Goal: Contribute content: Contribute content

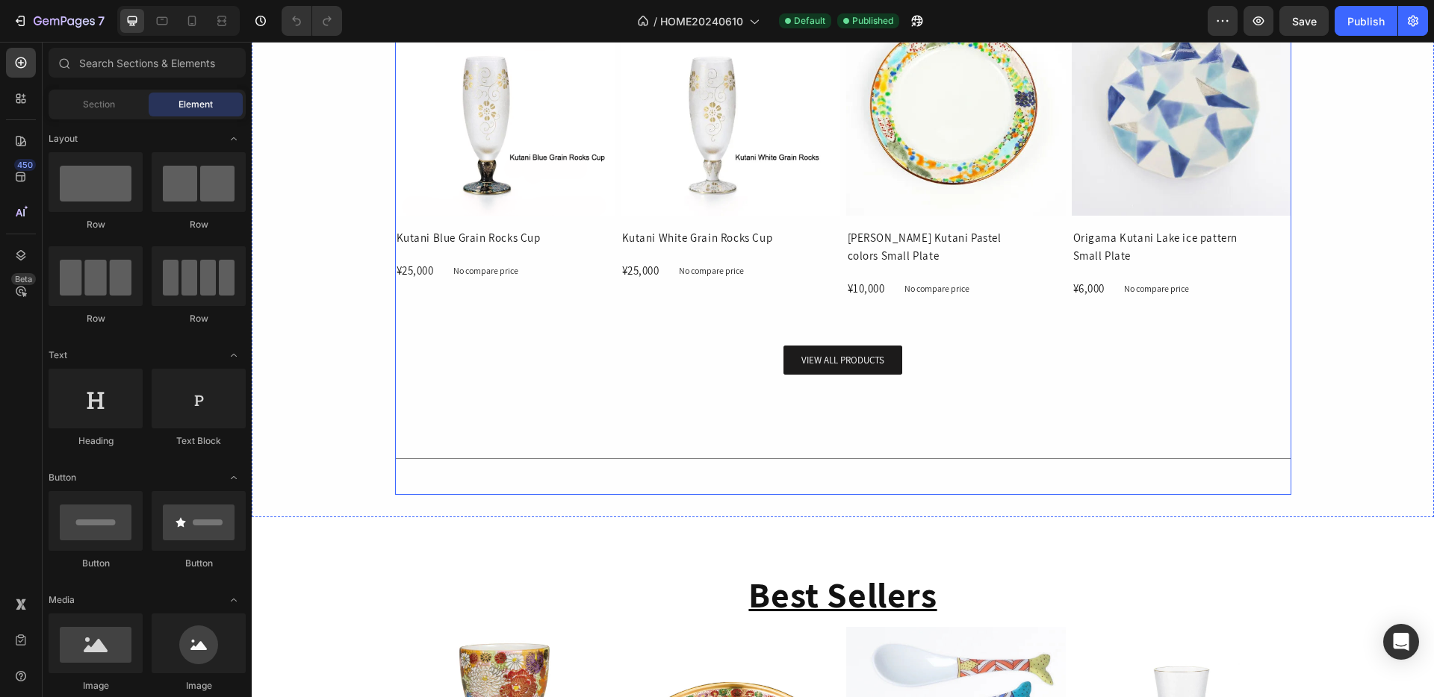
scroll to position [1362, 0]
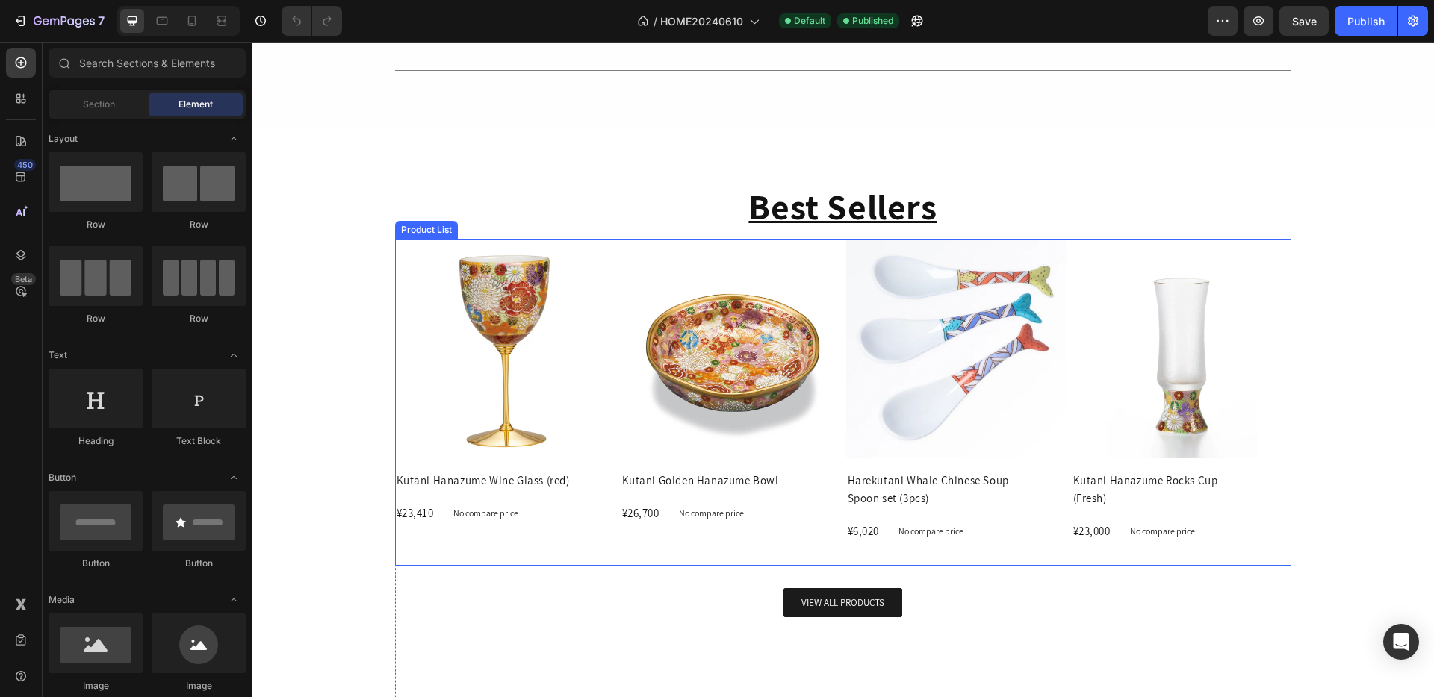
click at [836, 270] on div "Product Images Kutani Hanazume Wine Glass (red) Product Title ¥23,410 Product P…" at bounding box center [843, 402] width 896 height 327
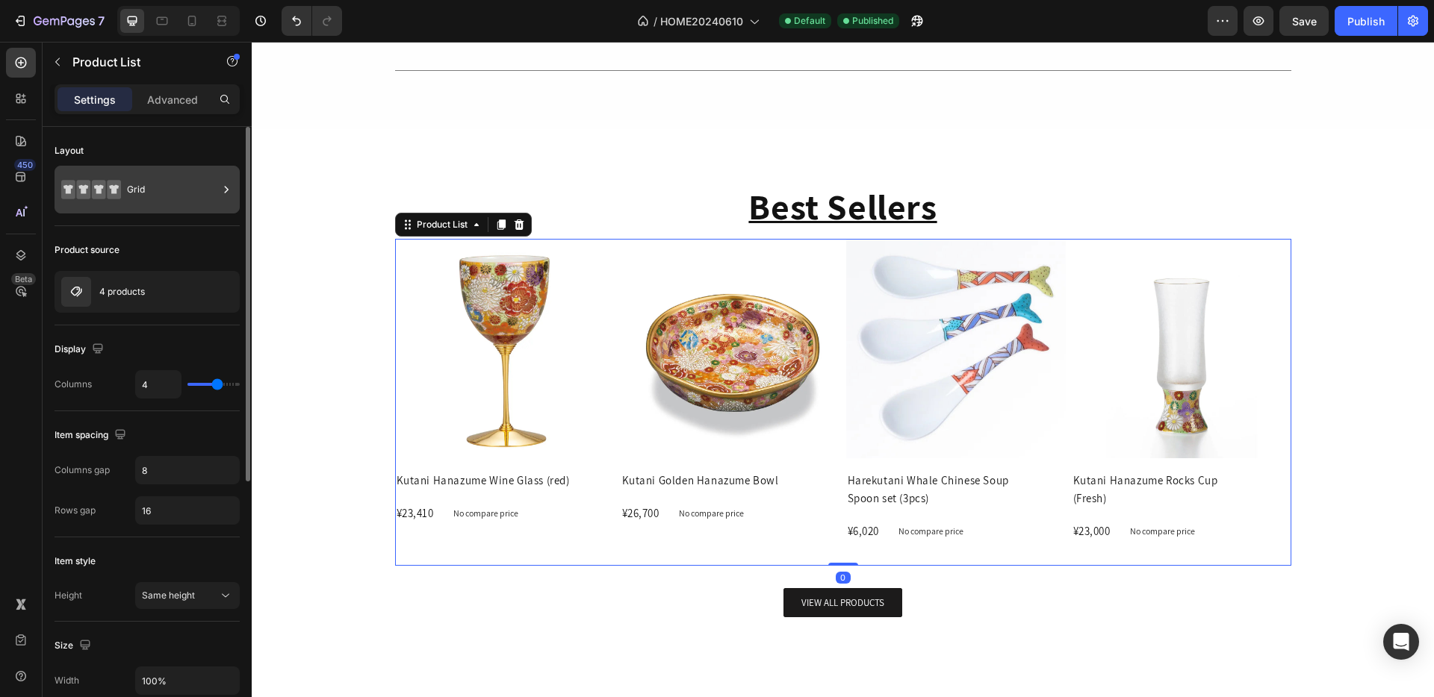
click at [175, 204] on div "Grid" at bounding box center [172, 190] width 91 height 34
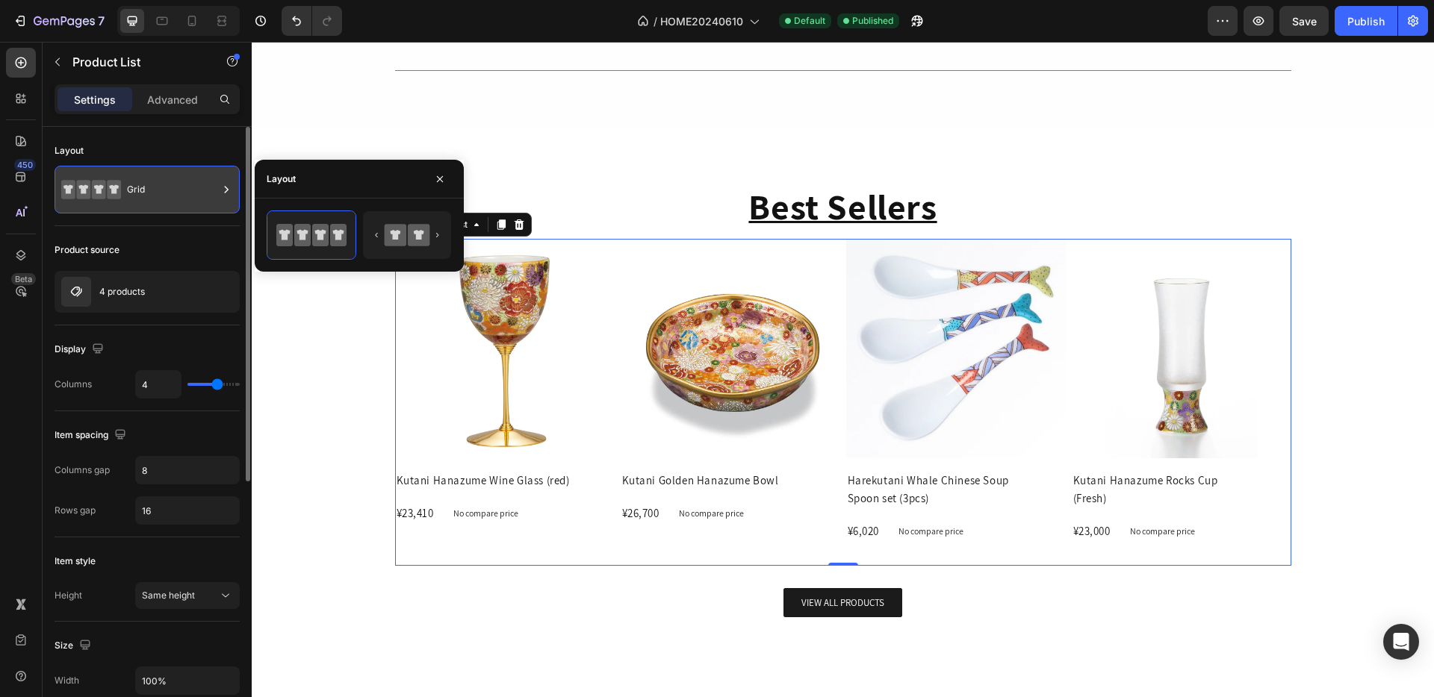
click at [187, 196] on div "Grid" at bounding box center [172, 190] width 91 height 34
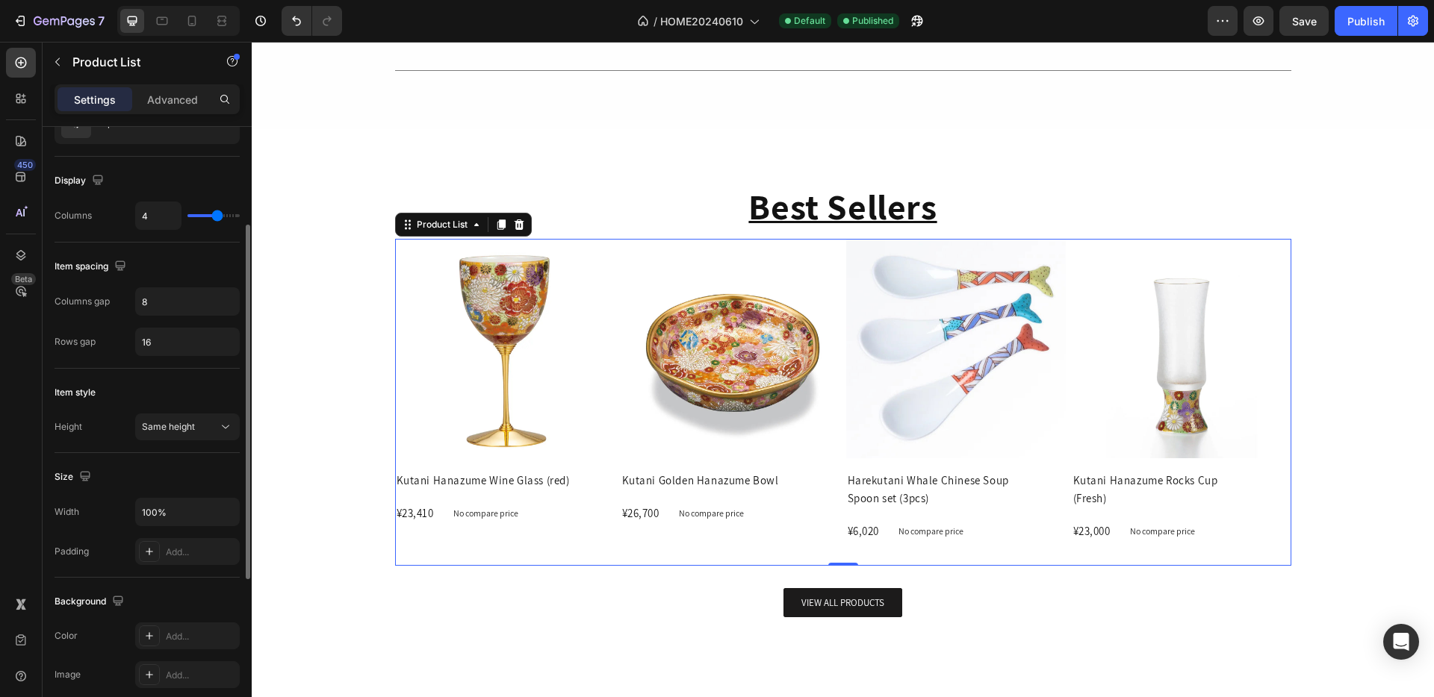
scroll to position [0, 0]
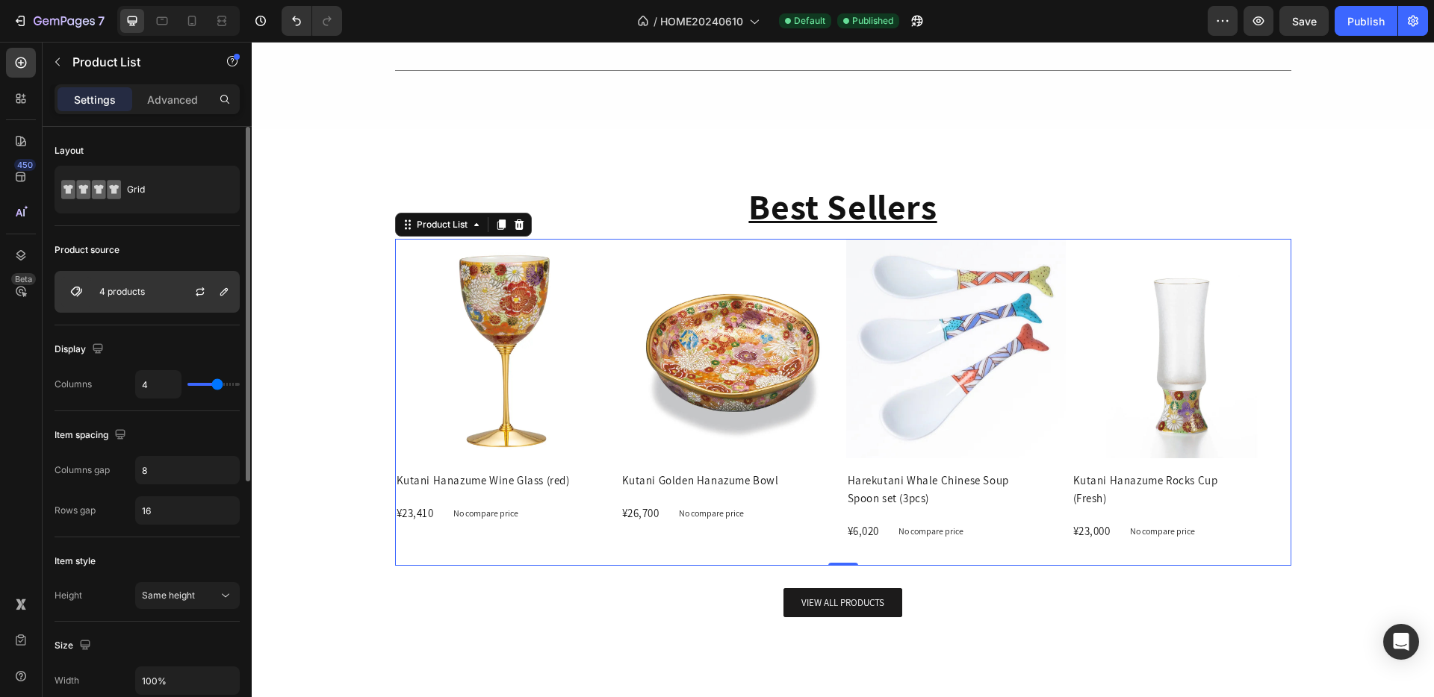
click at [167, 304] on div "4 products" at bounding box center [147, 292] width 185 height 42
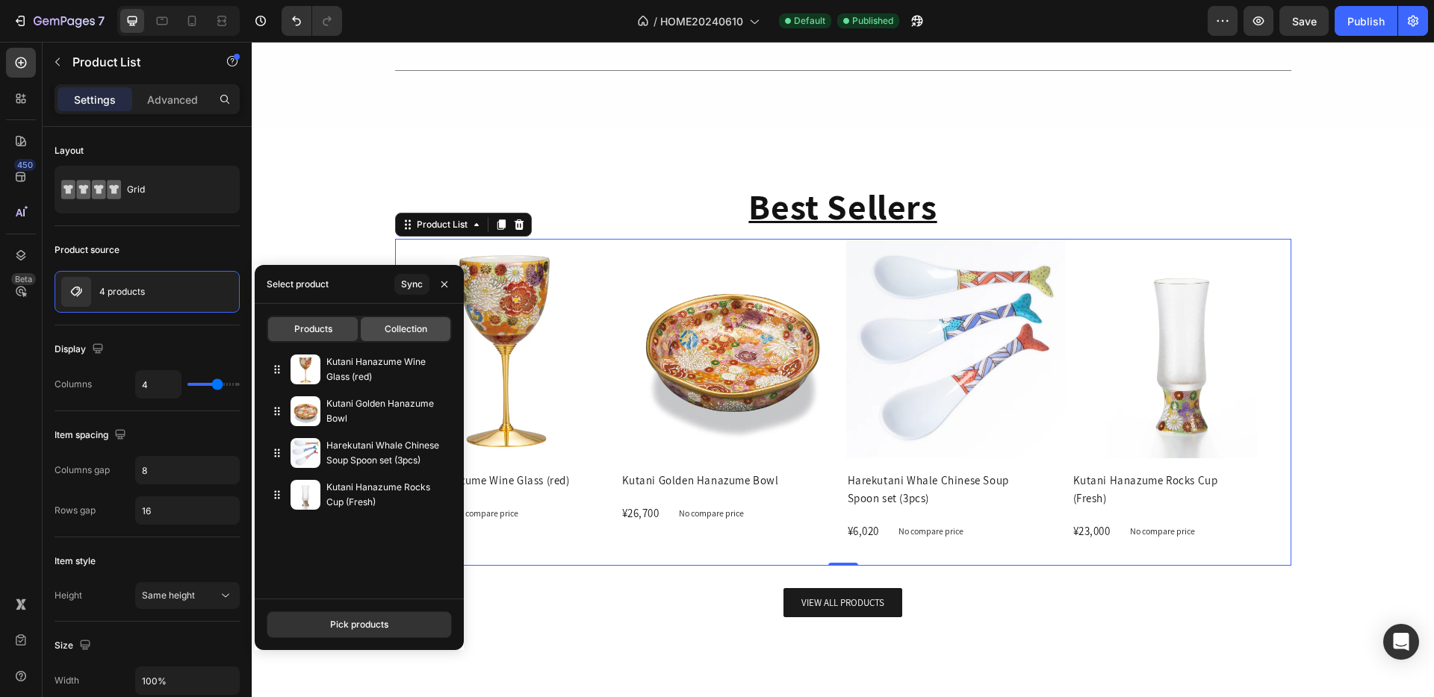
click at [388, 336] on div "Collection" at bounding box center [406, 329] width 90 height 24
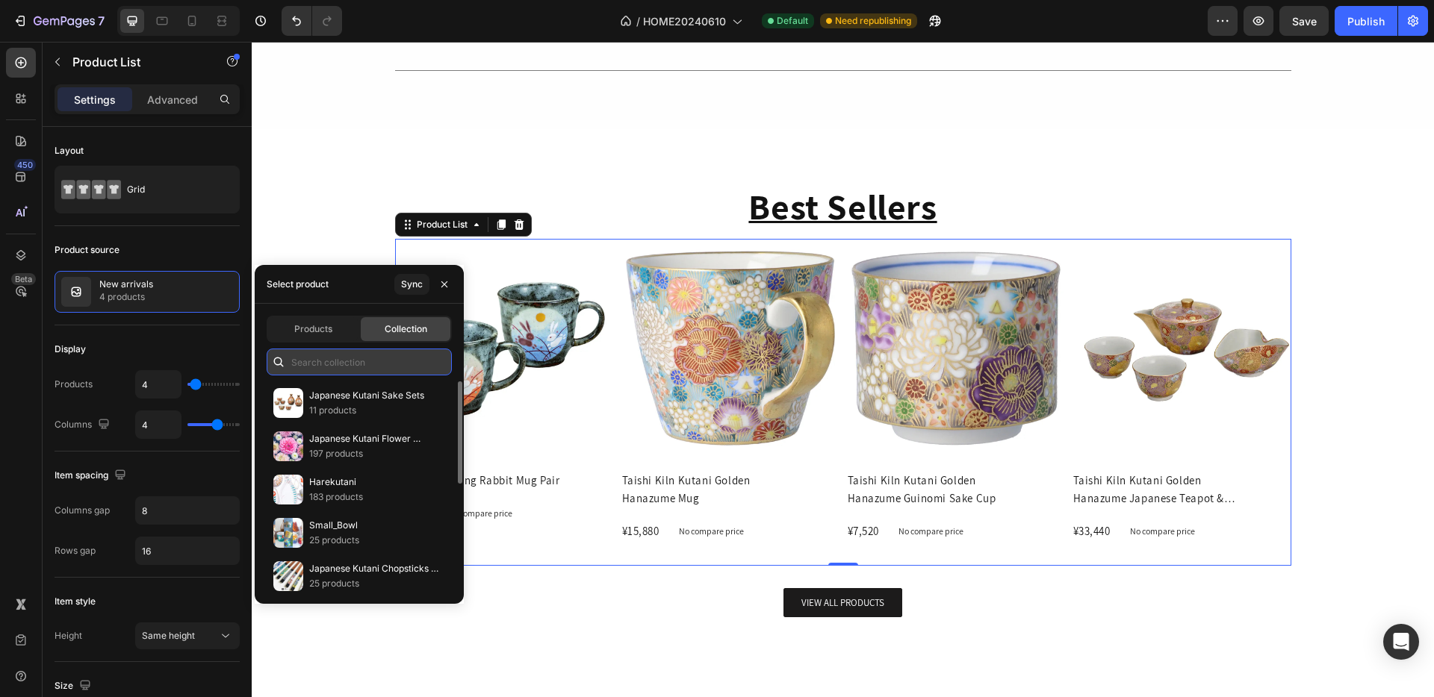
click at [351, 367] on input "text" at bounding box center [359, 362] width 185 height 27
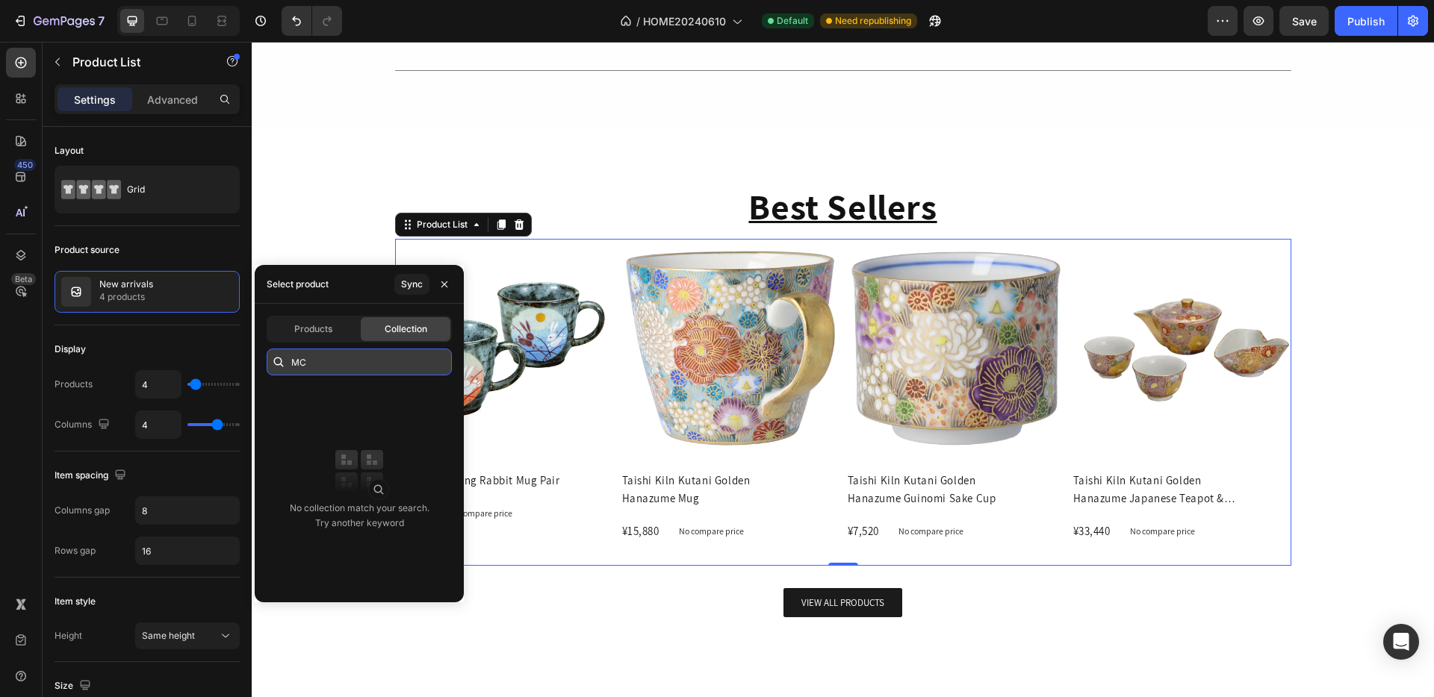
type input "M"
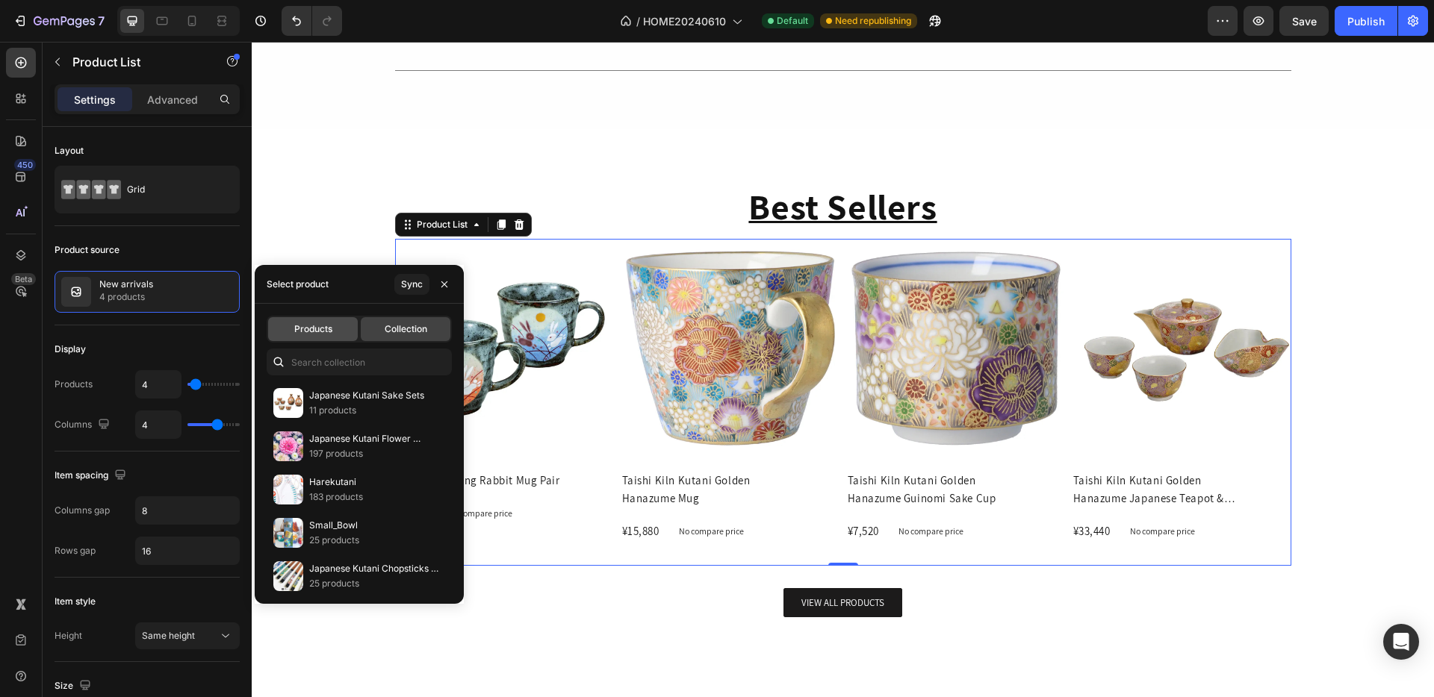
click at [315, 337] on div "Products" at bounding box center [313, 329] width 90 height 24
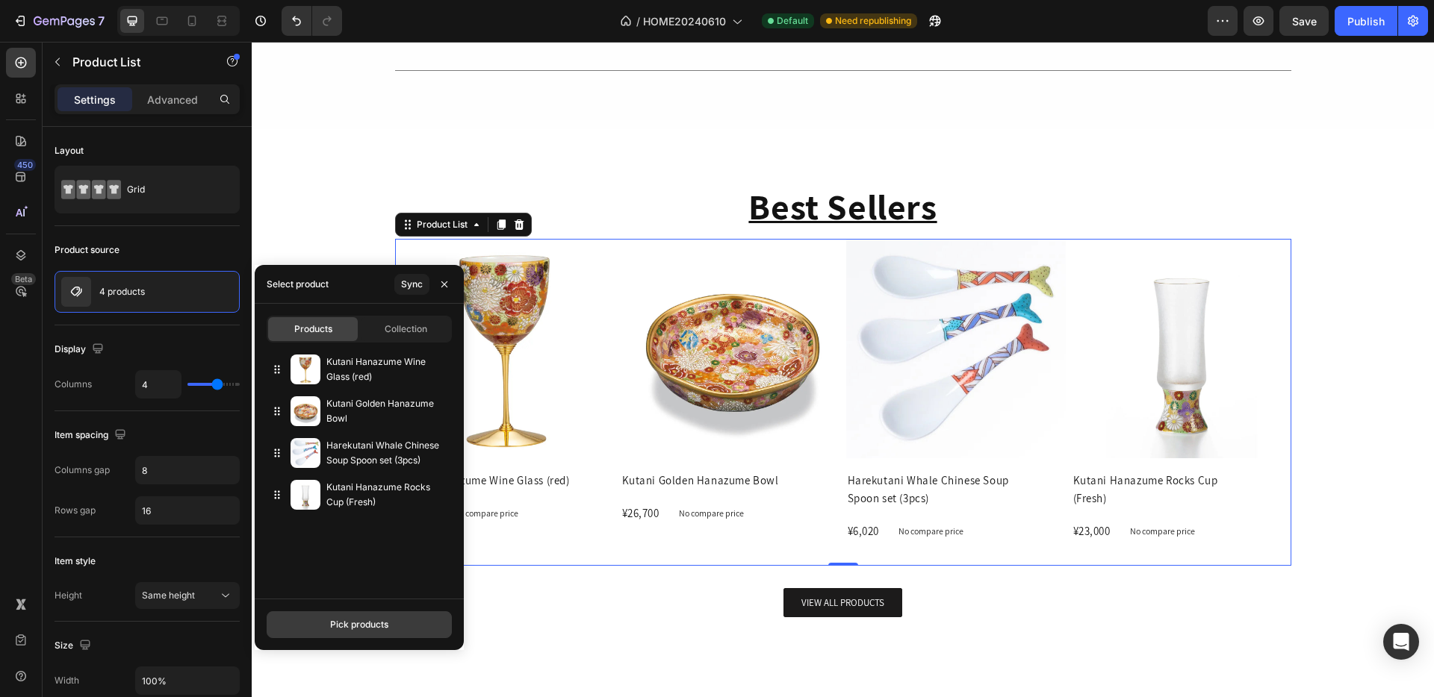
click at [379, 624] on div "Pick products" at bounding box center [359, 624] width 58 height 13
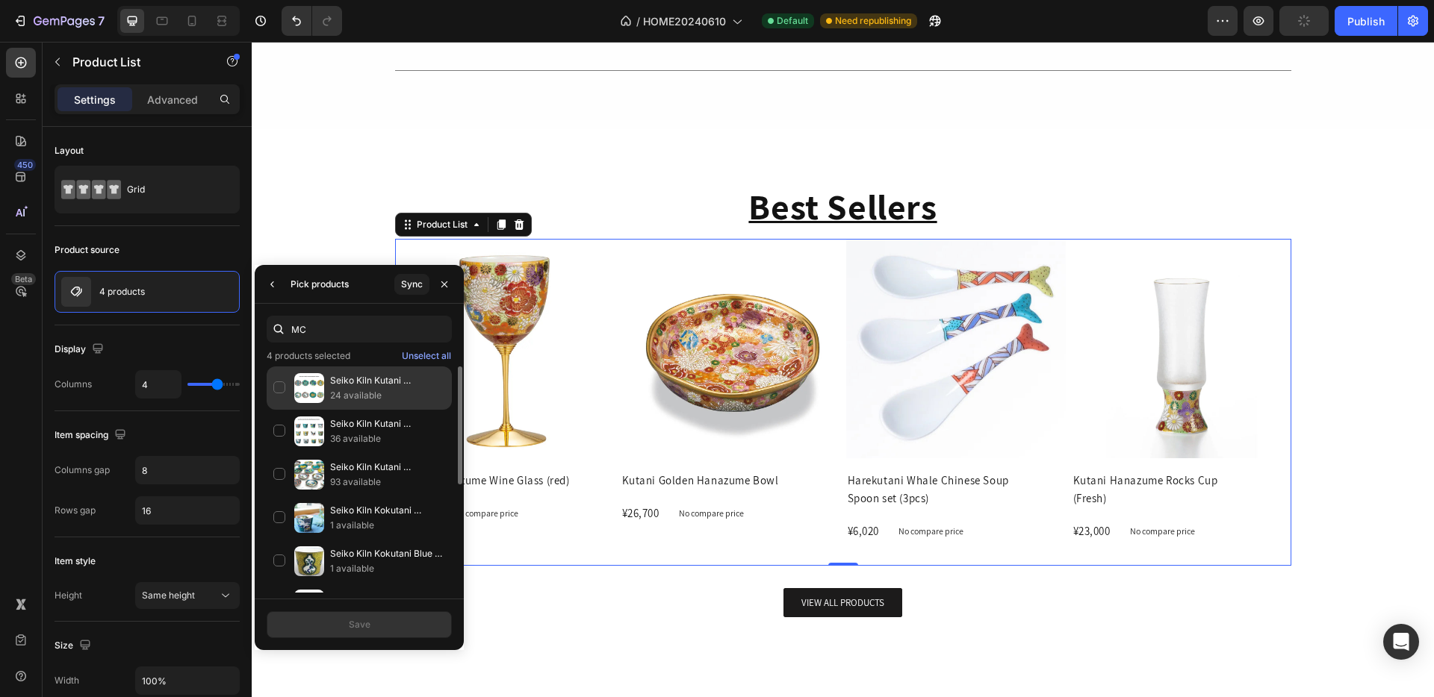
type input "MC"
click at [385, 396] on p "24 available" at bounding box center [387, 395] width 115 height 15
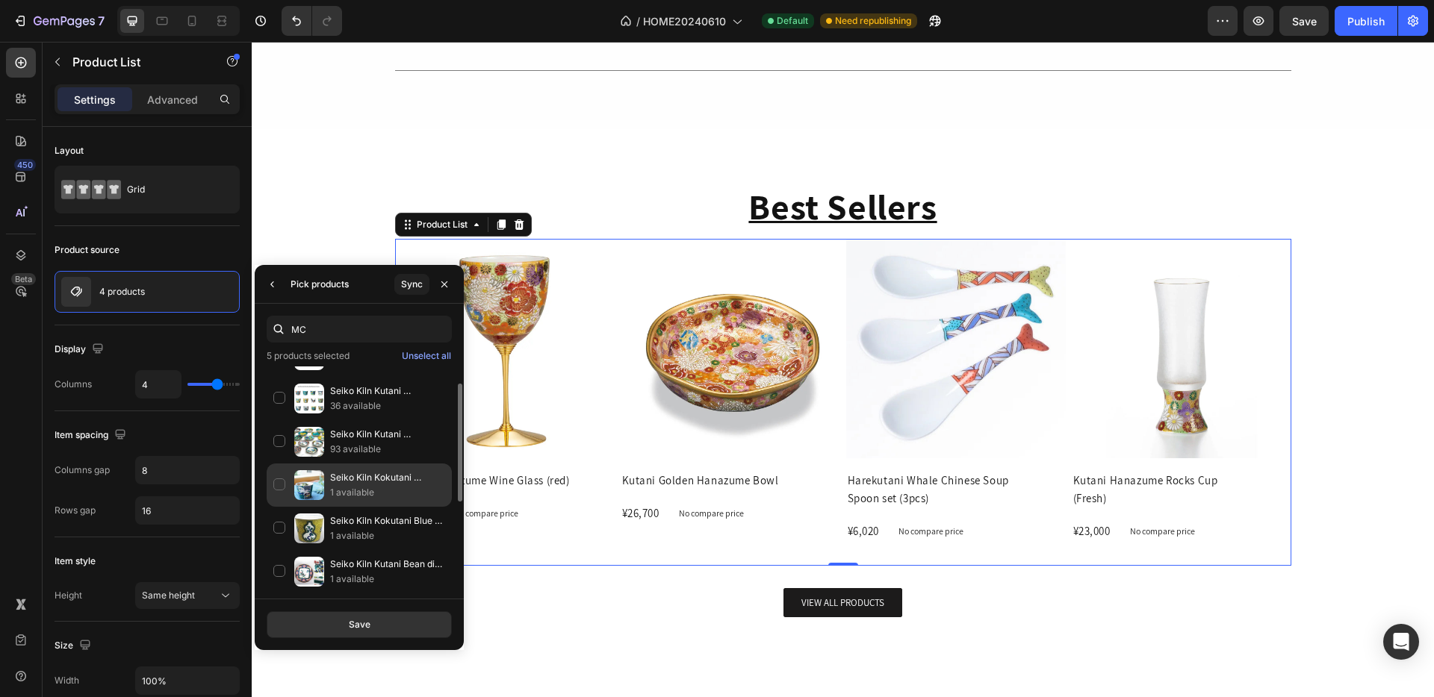
scroll to position [69, 0]
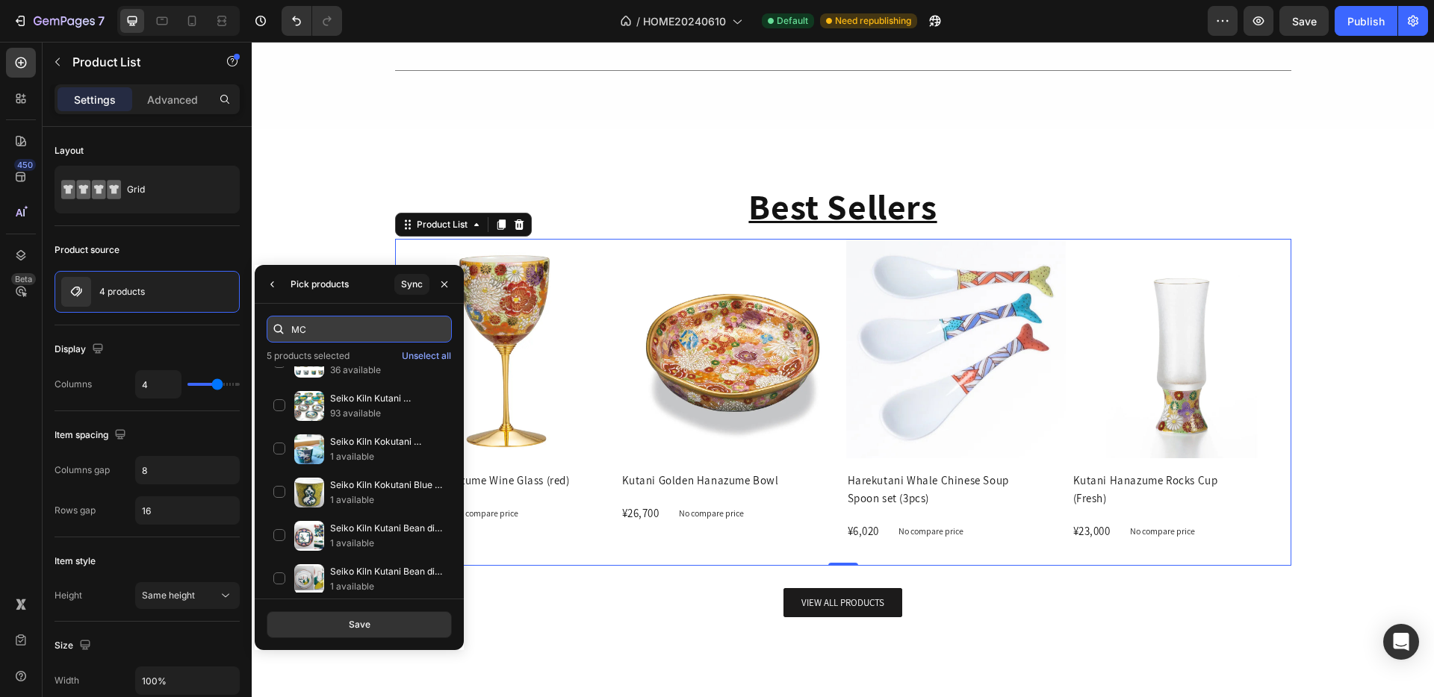
click at [345, 340] on input "MC" at bounding box center [359, 329] width 185 height 27
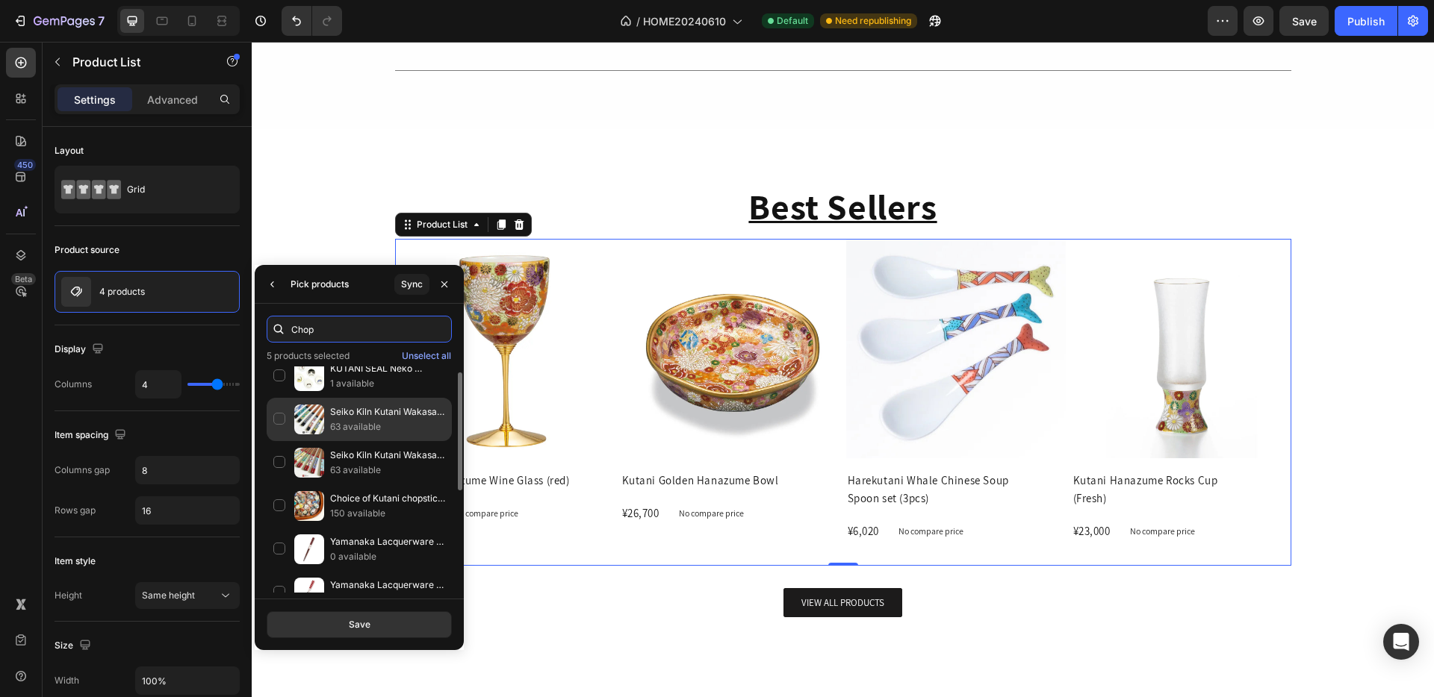
type input "Chop"
drag, startPoint x: 358, startPoint y: 430, endPoint x: 355, endPoint y: 422, distance: 8.5
click at [356, 424] on p "63 available" at bounding box center [387, 427] width 115 height 15
click at [347, 328] on input "Chop" at bounding box center [359, 329] width 185 height 27
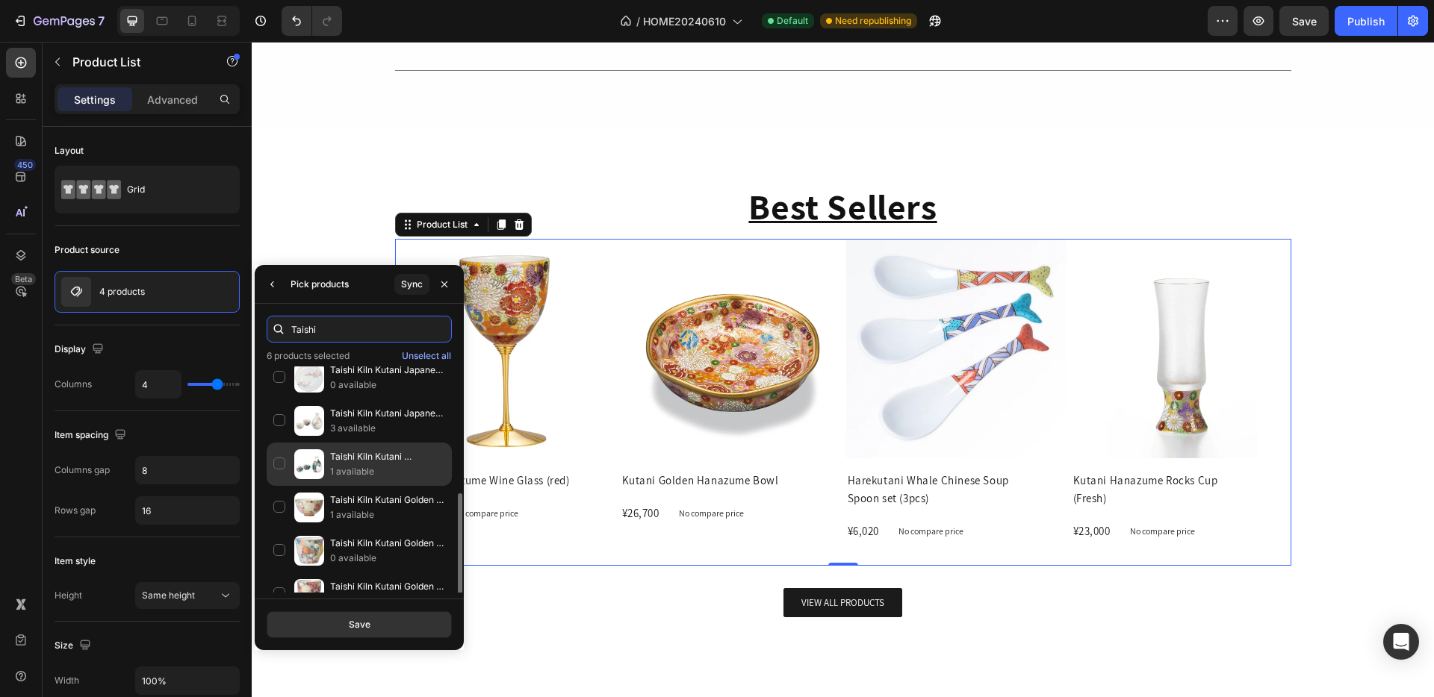
scroll to position [179, 0]
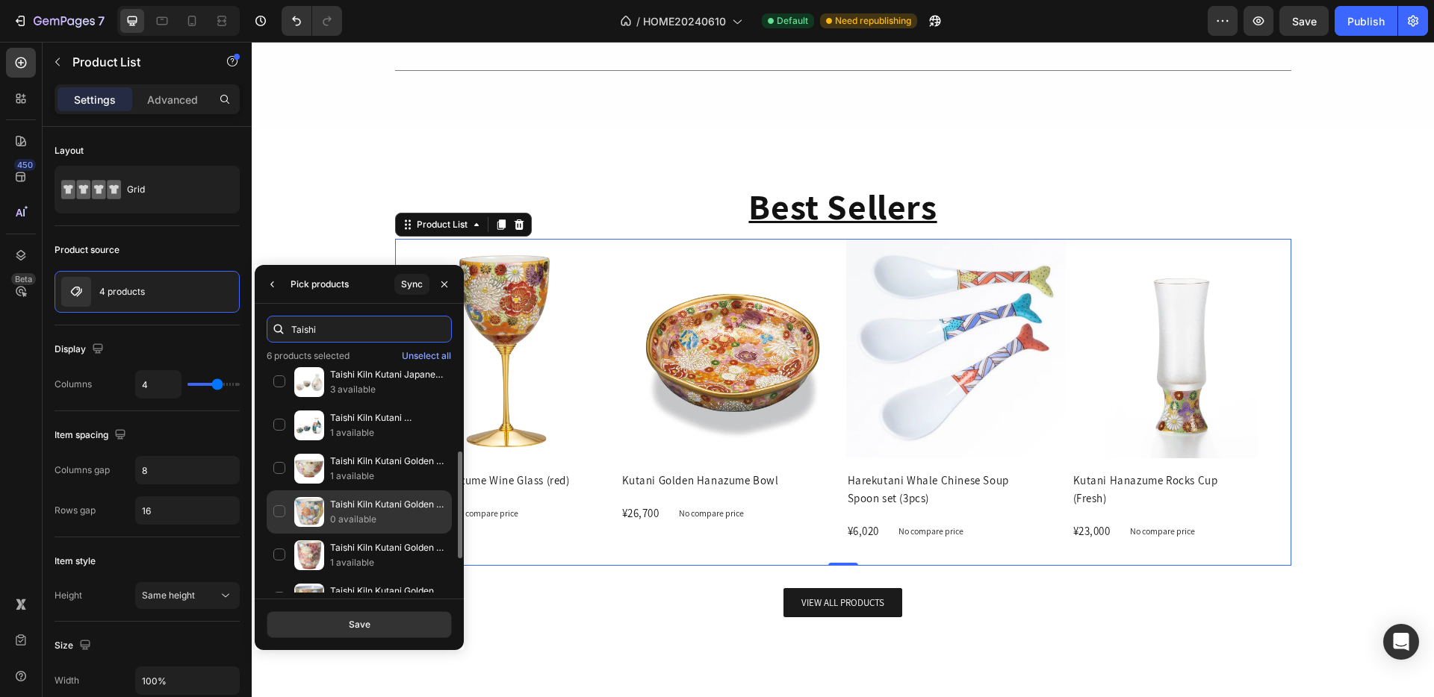
type input "Taishi"
click at [277, 511] on div "Taishi Kiln Kutani Golden Hanazume Mug 0 available" at bounding box center [359, 512] width 185 height 43
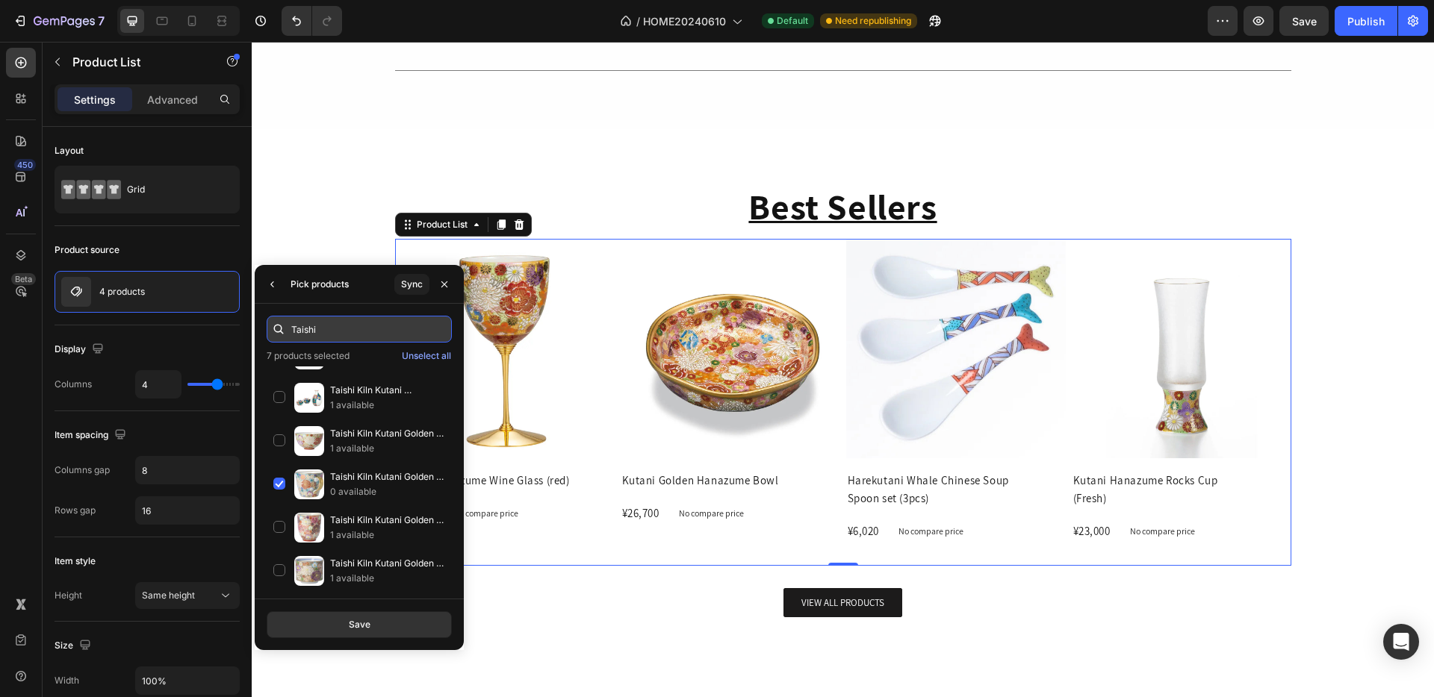
click at [361, 335] on input "Taishi" at bounding box center [359, 329] width 185 height 27
click at [361, 619] on div "Save" at bounding box center [360, 624] width 22 height 13
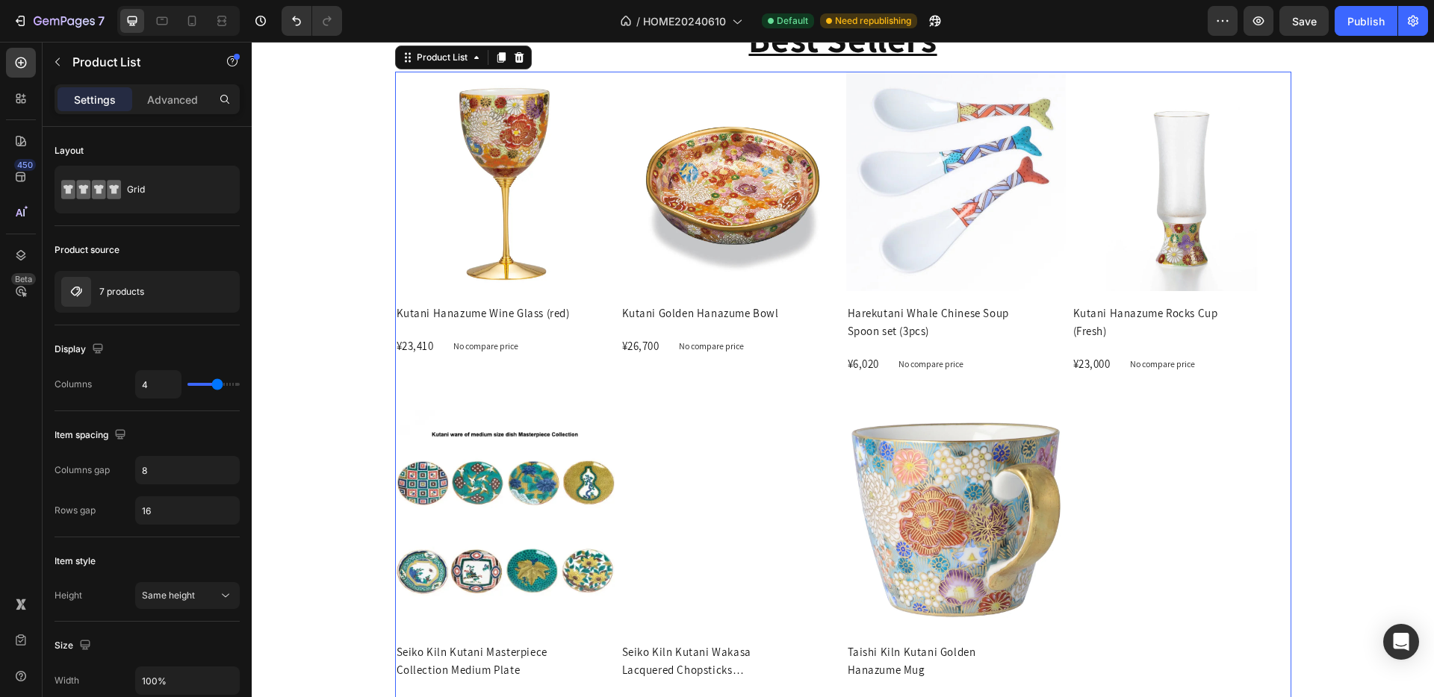
scroll to position [1531, 0]
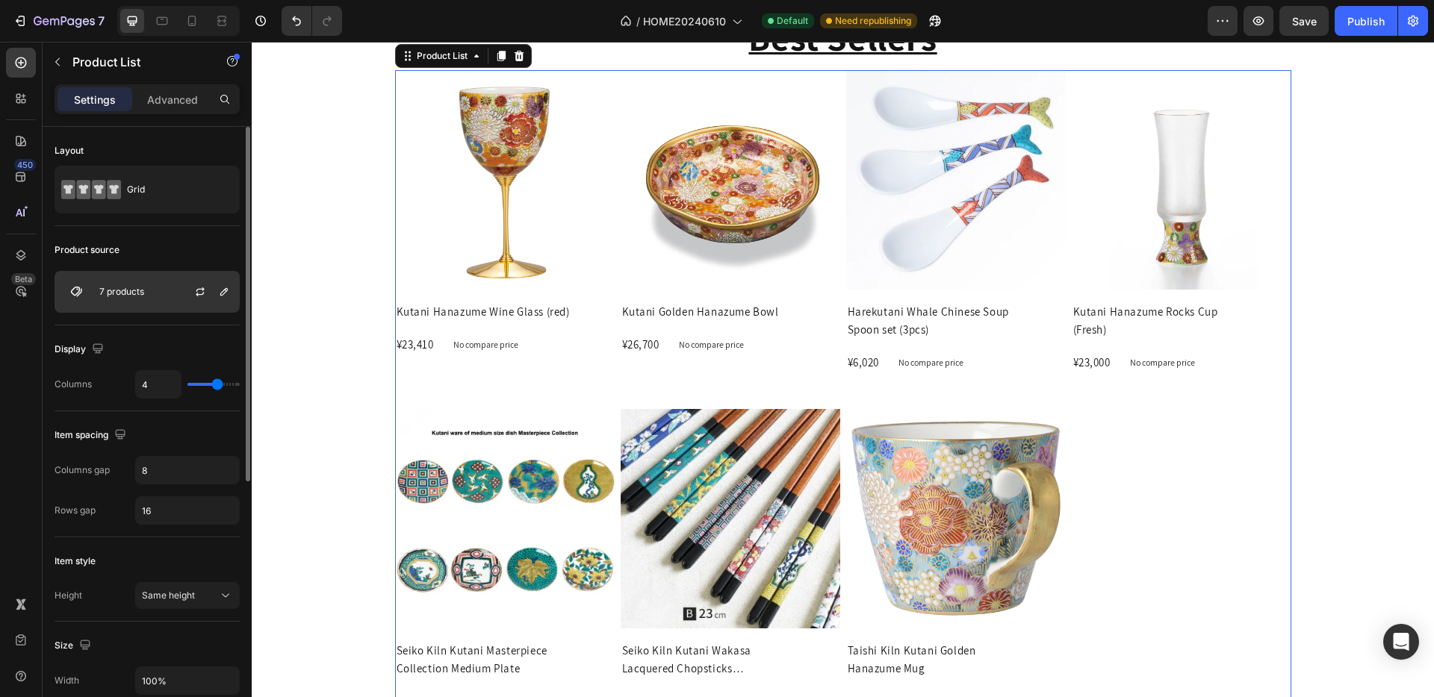
click at [128, 294] on p "7 products" at bounding box center [121, 292] width 45 height 10
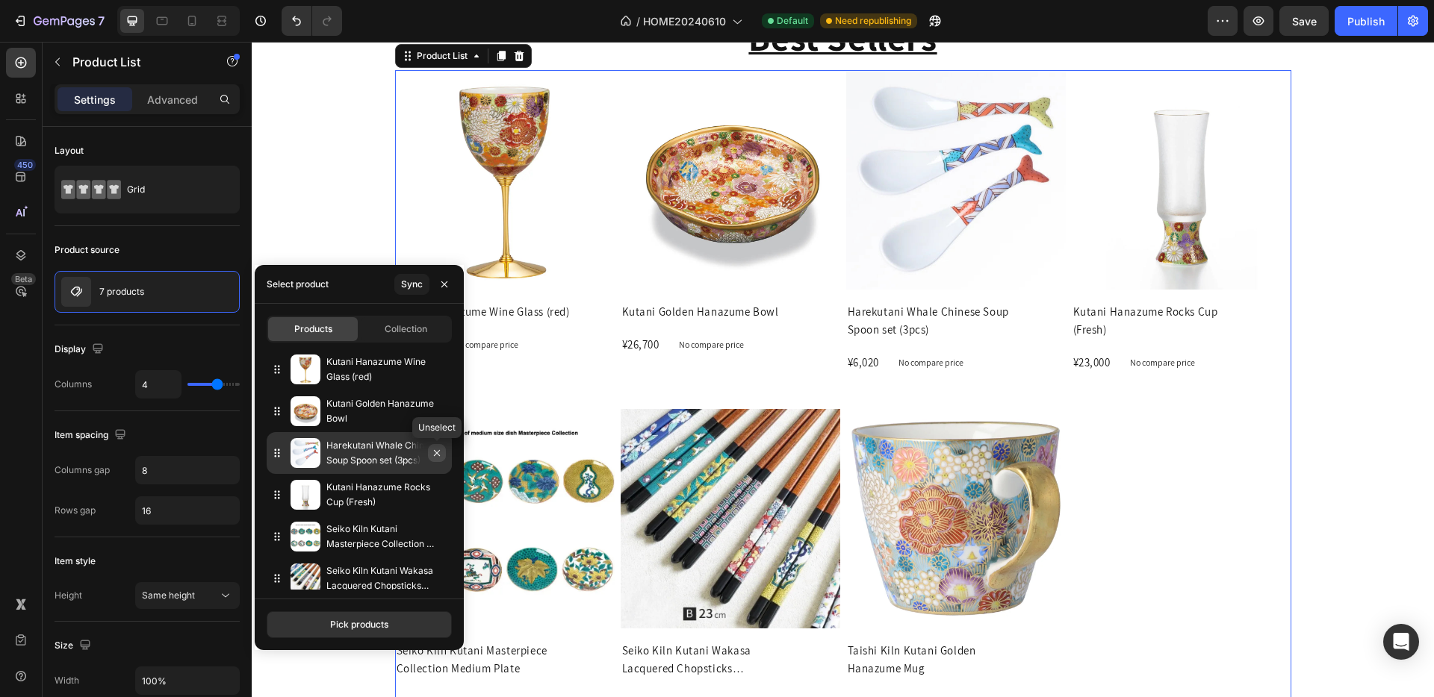
click at [438, 457] on icon "button" at bounding box center [437, 453] width 12 height 12
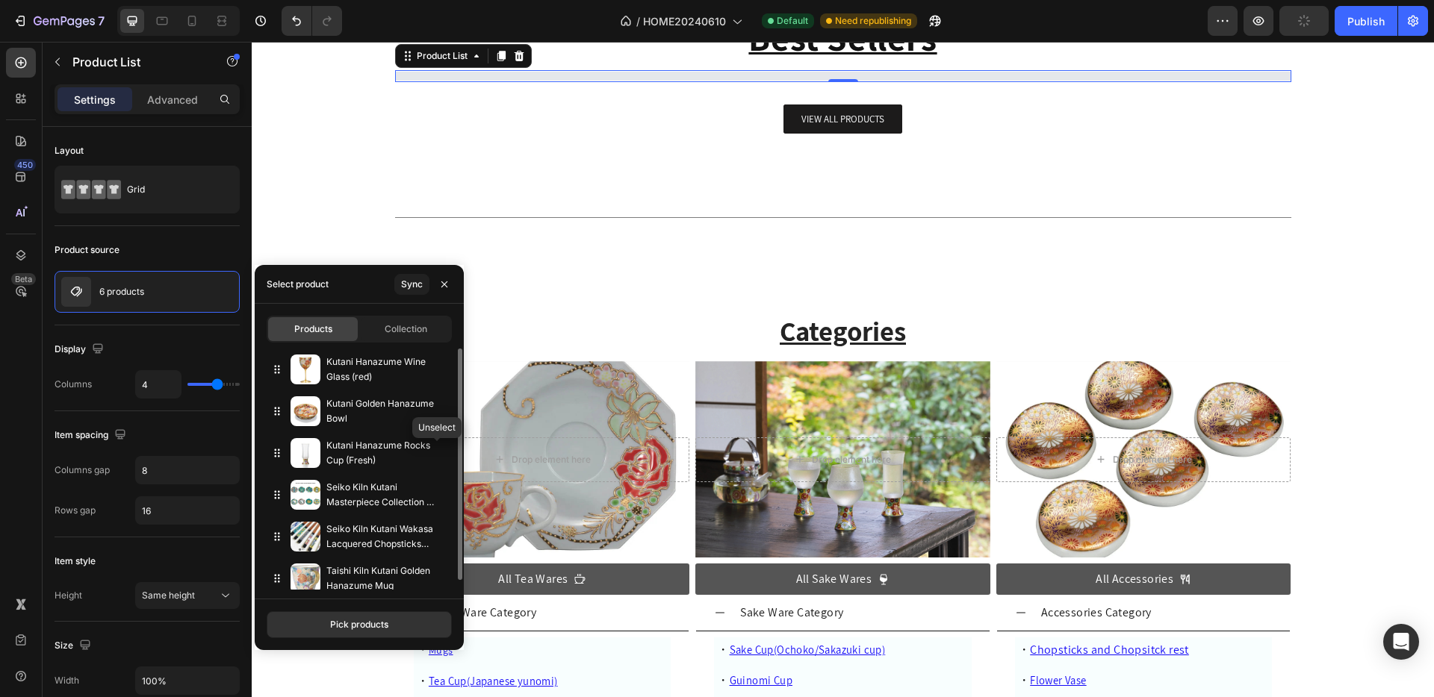
click at [0, 0] on icon "button" at bounding box center [0, 0] width 0 height 0
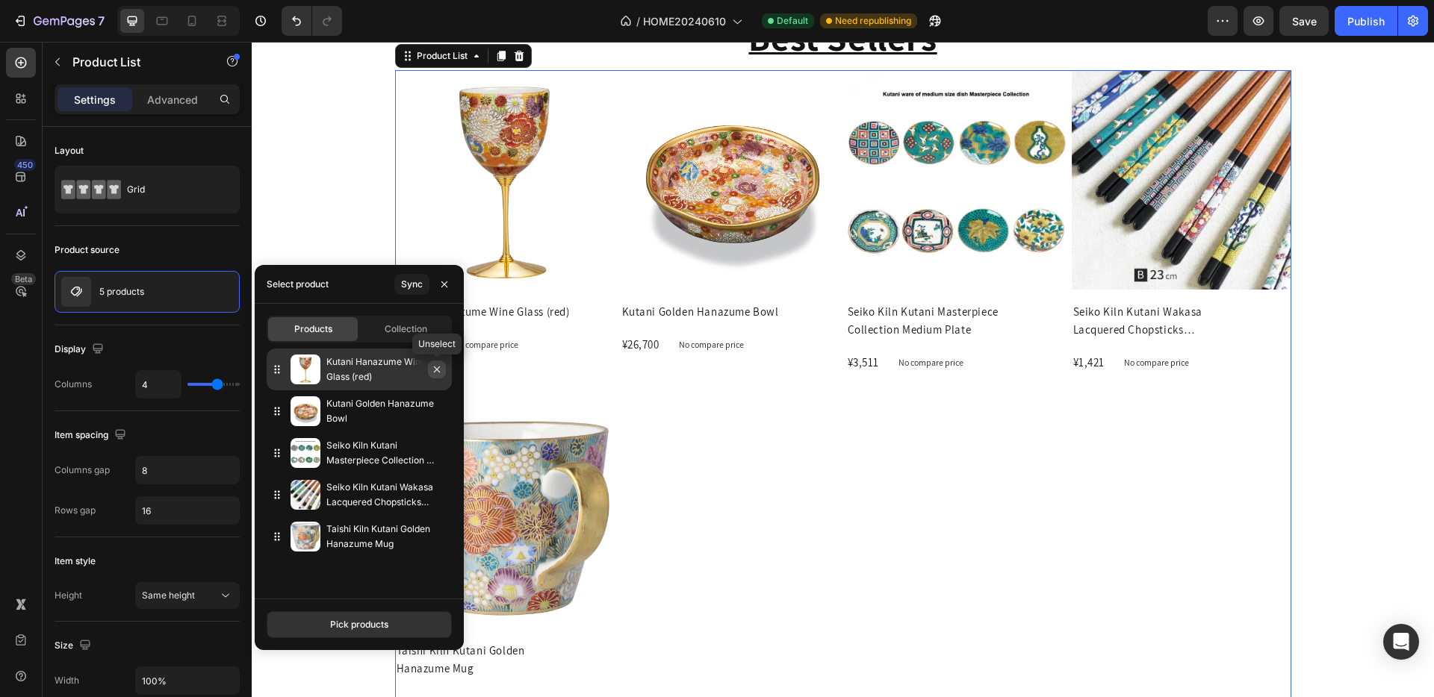
click at [438, 367] on icon "button" at bounding box center [437, 370] width 12 height 12
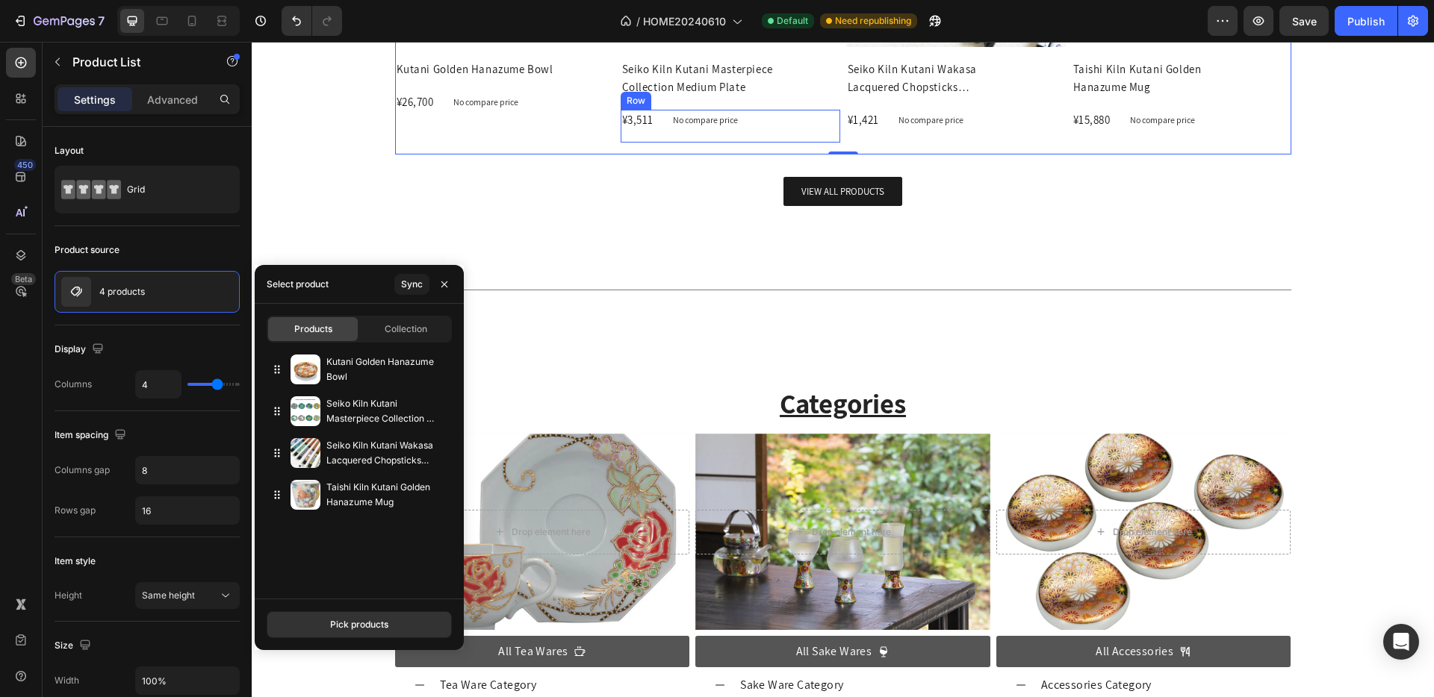
scroll to position [1656, 0]
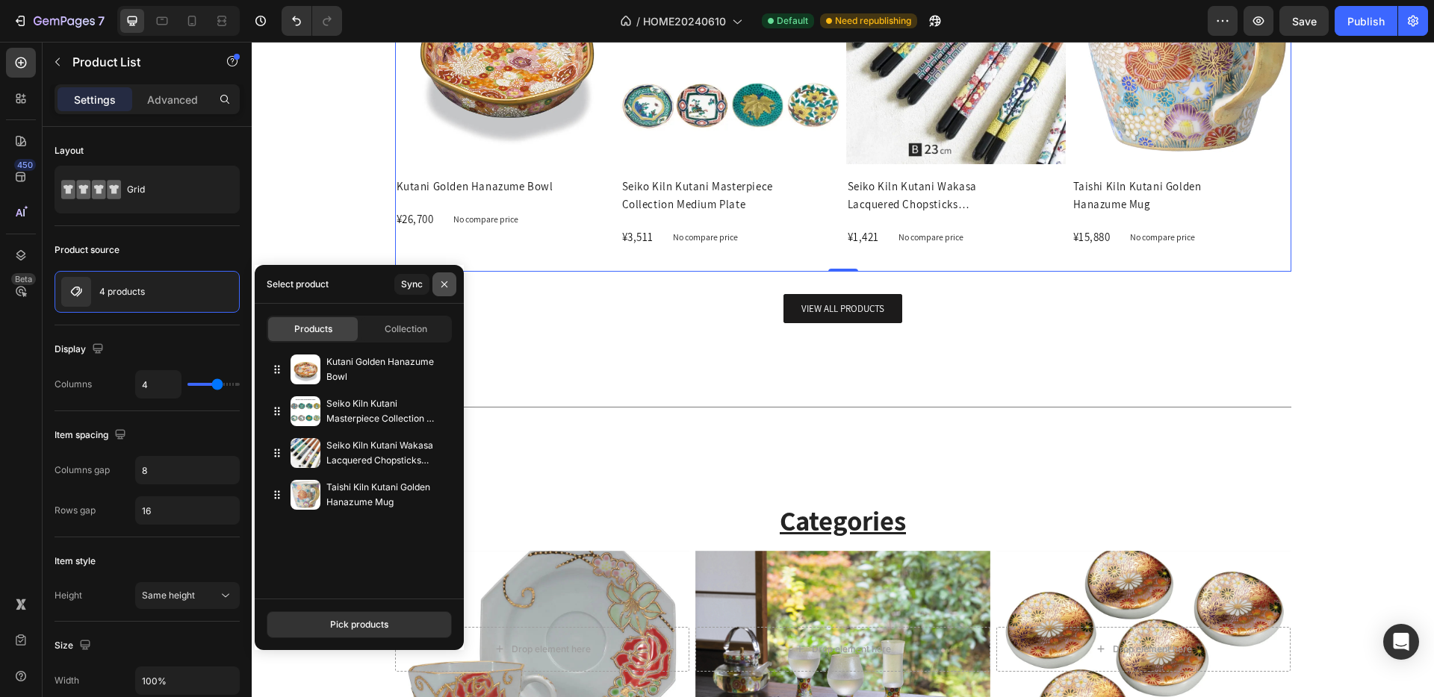
click at [444, 286] on icon "button" at bounding box center [444, 285] width 12 height 12
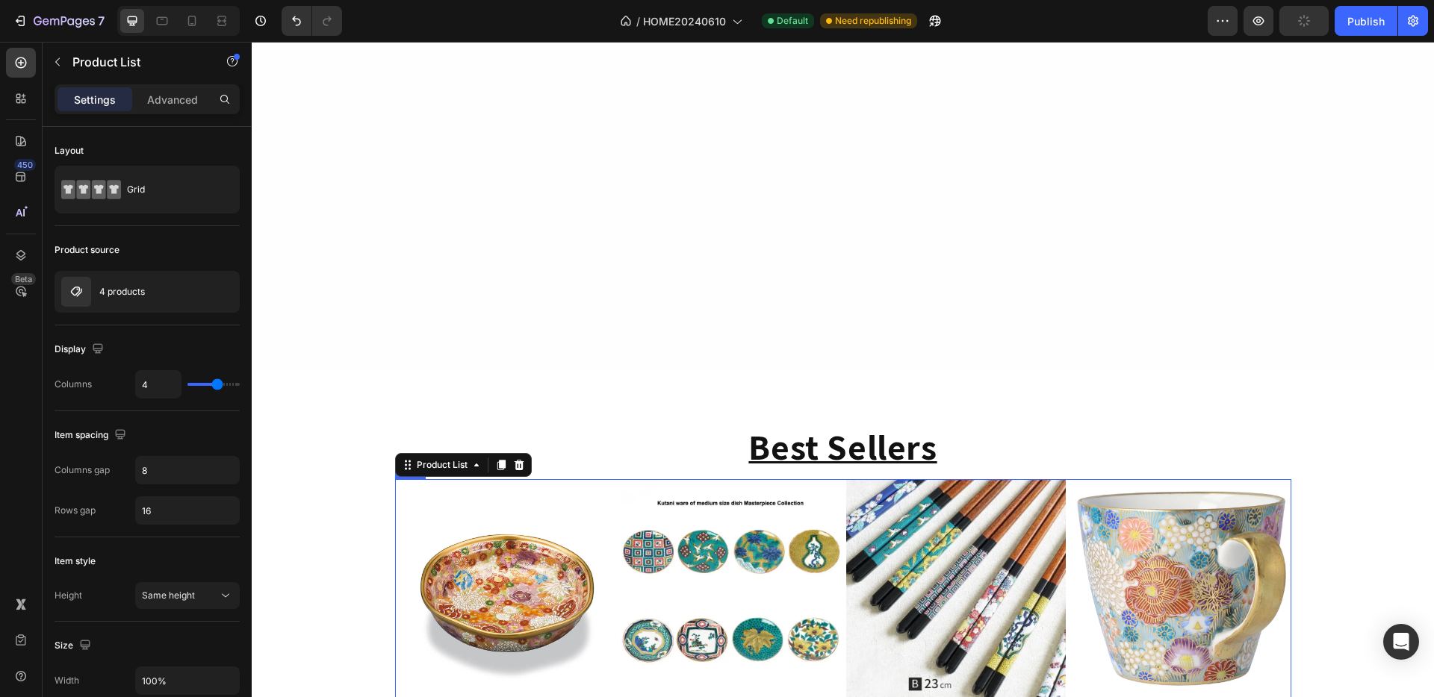
scroll to position [529, 0]
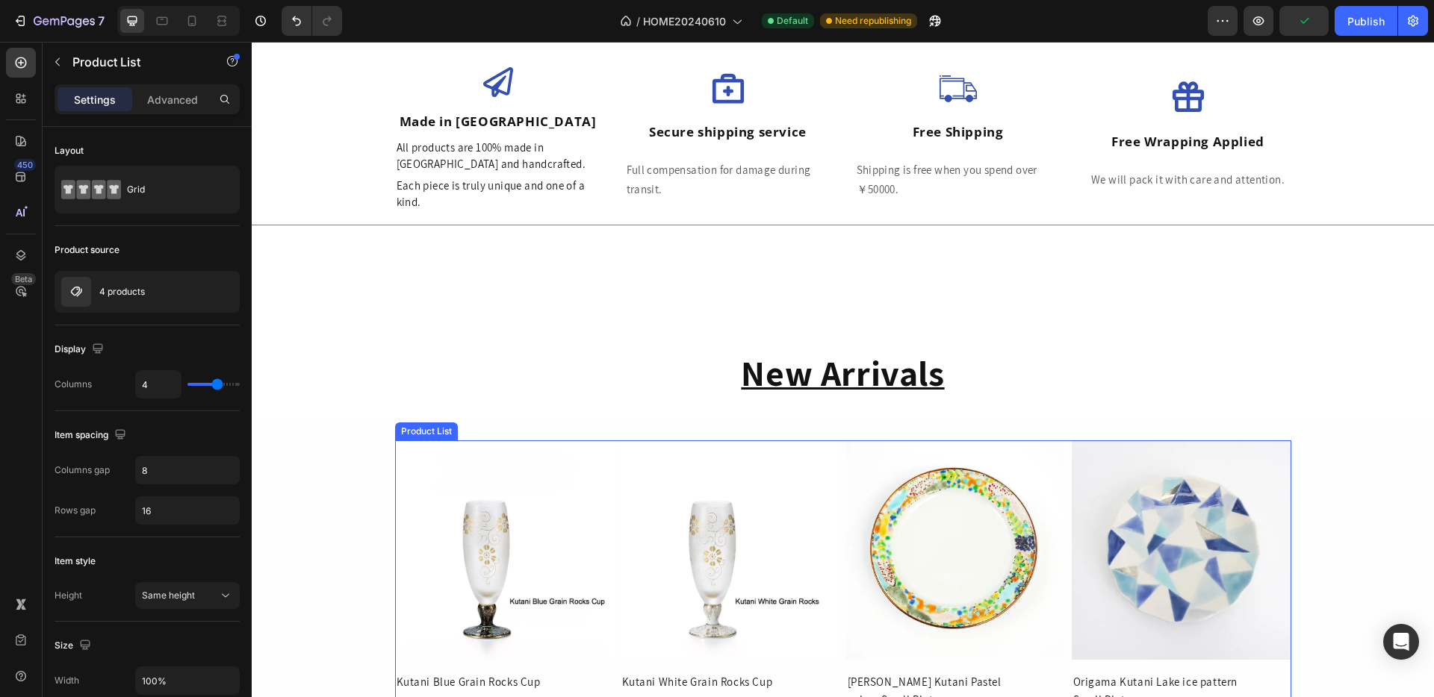
click at [610, 487] on div "Product Images Kutani Blue Grain Rocks Cup Product Title ¥25,000 Product Price …" at bounding box center [843, 604] width 896 height 327
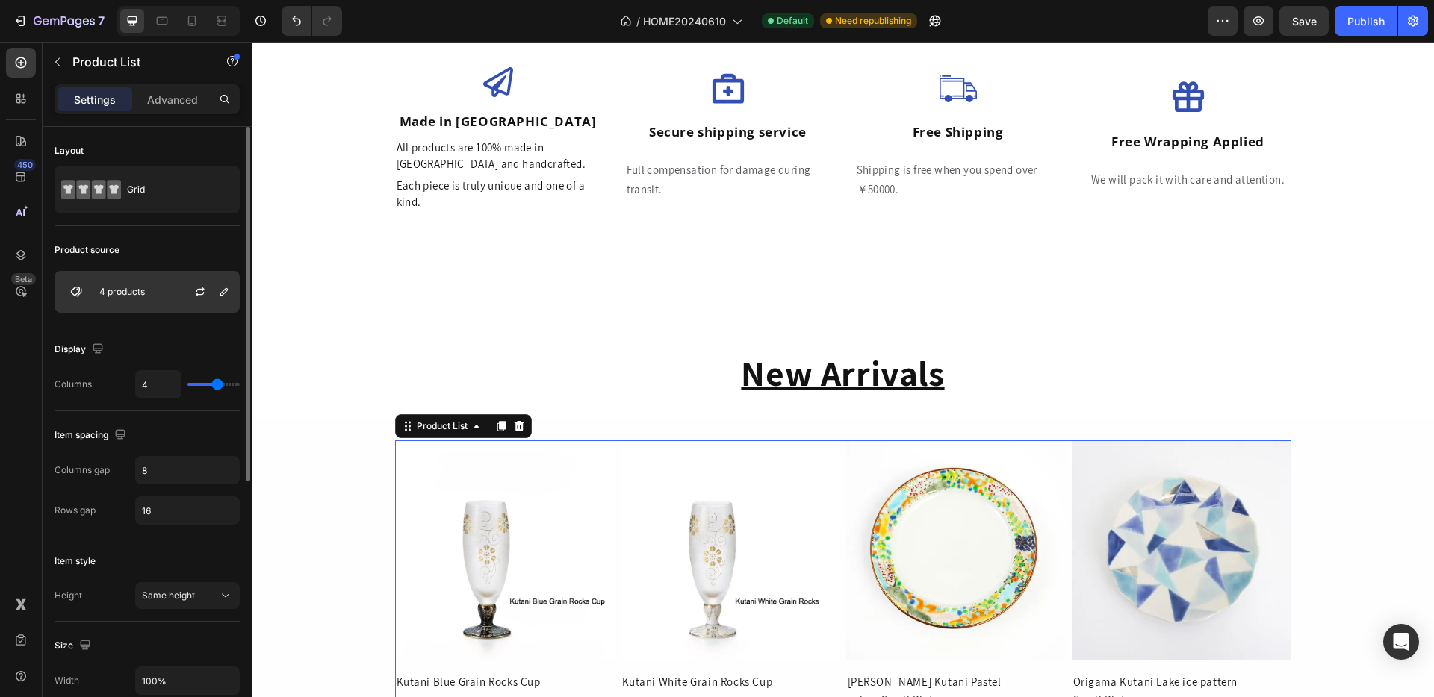
click at [125, 287] on p "4 products" at bounding box center [122, 292] width 46 height 10
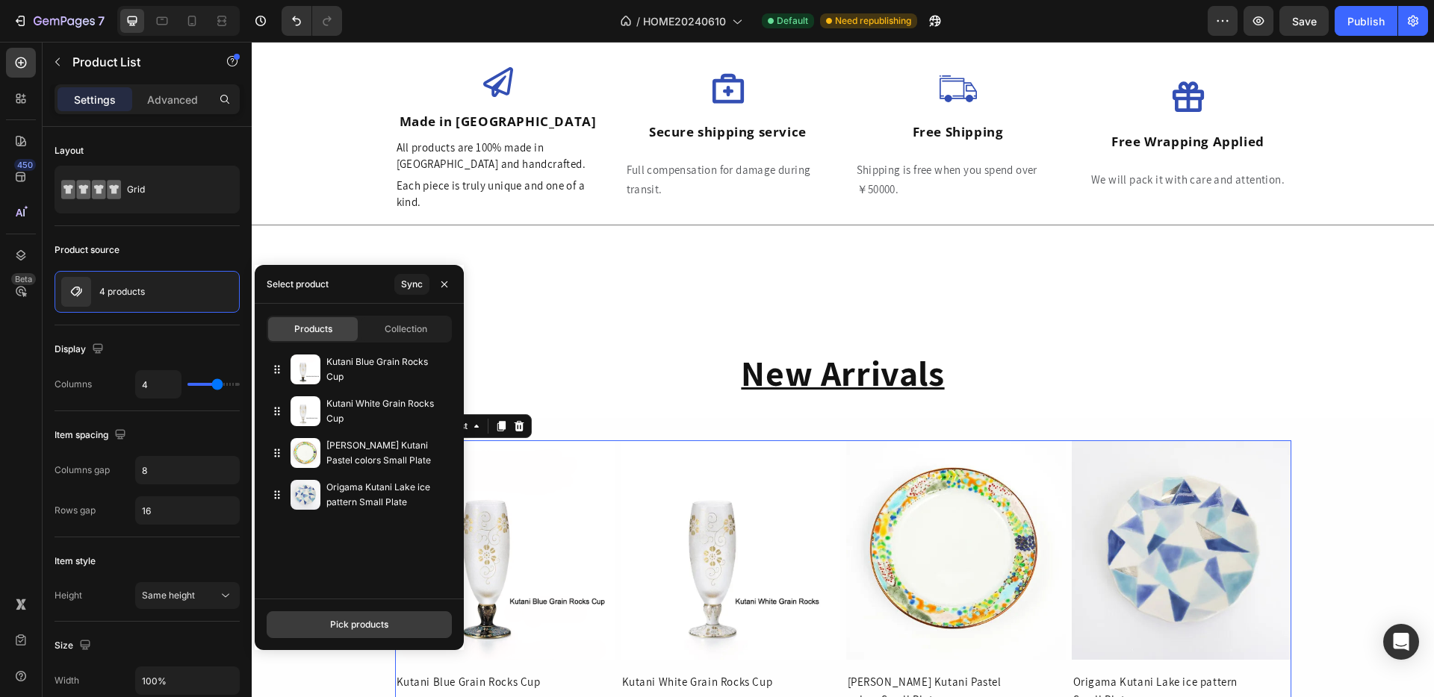
click at [326, 613] on button "Pick products" at bounding box center [359, 625] width 185 height 27
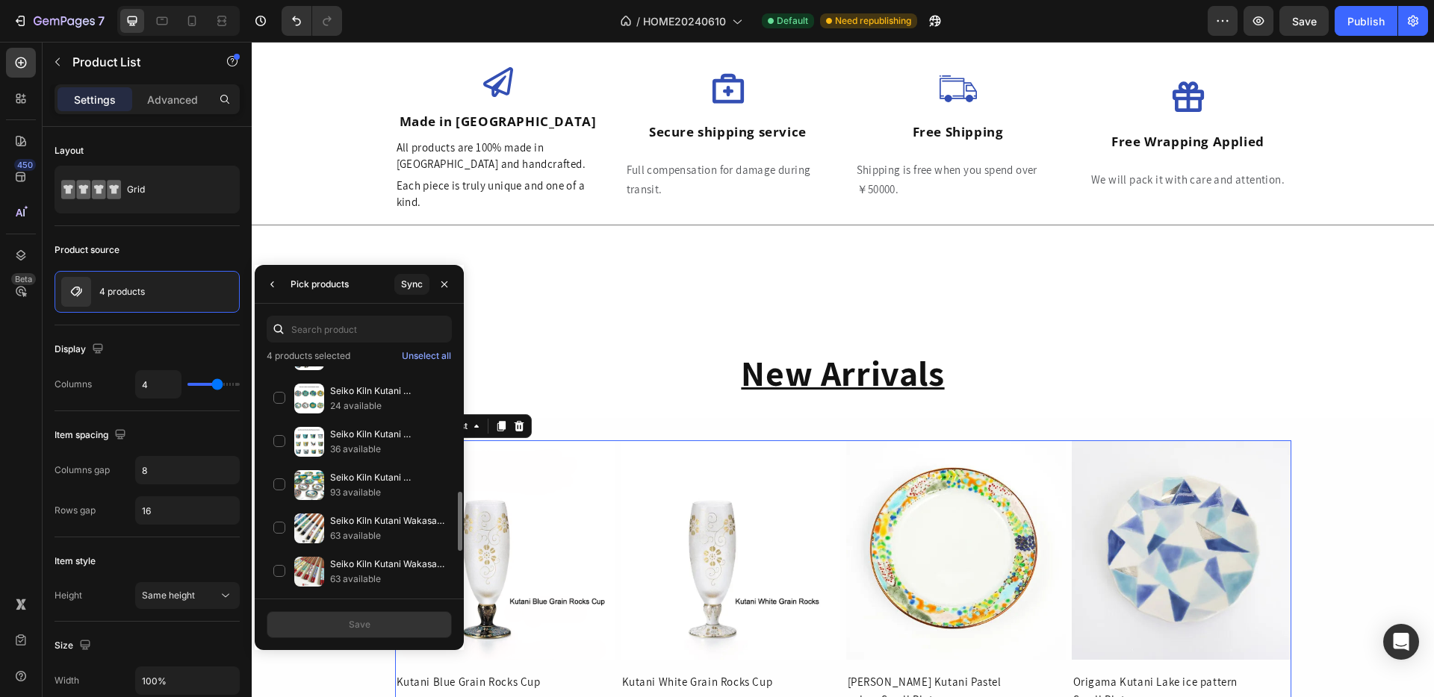
scroll to position [469, 0]
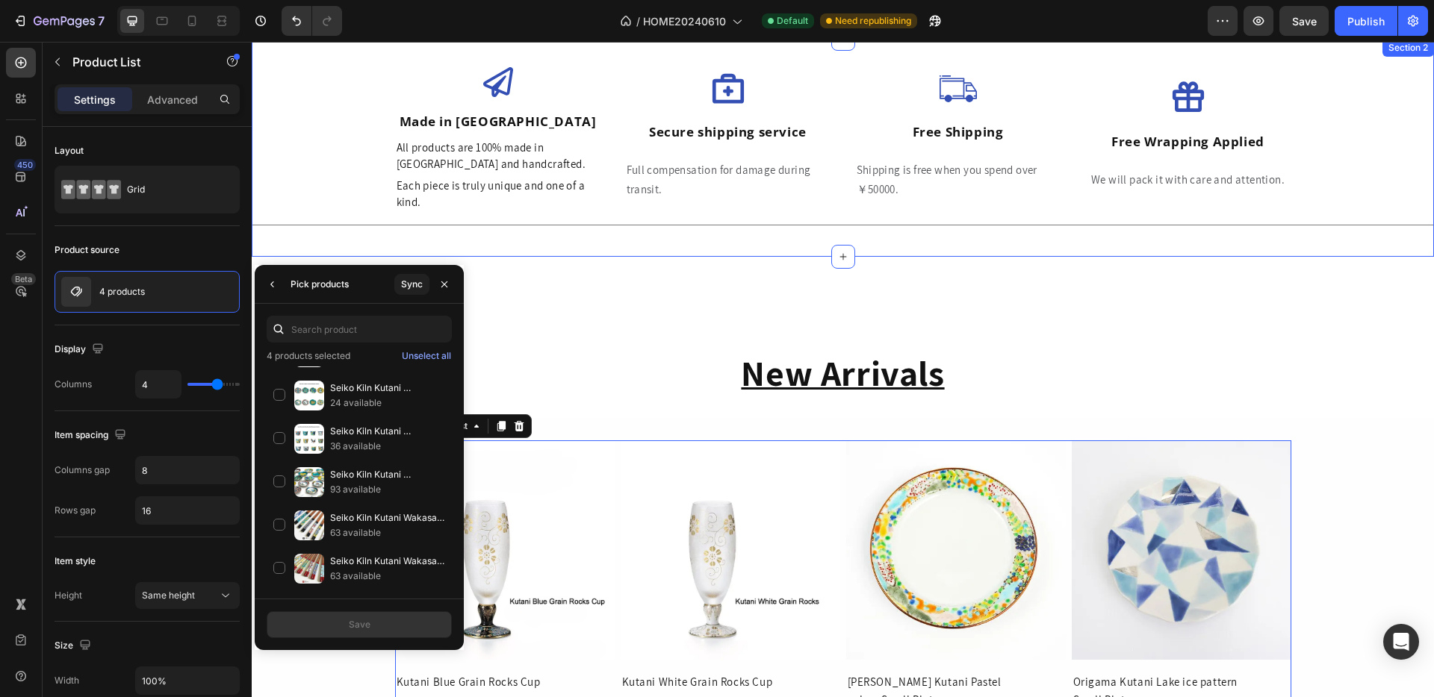
click at [622, 250] on div "Icon Made in [GEOGRAPHIC_DATA] Heading All products are 100% made in [GEOGRAPHI…" at bounding box center [843, 148] width 1182 height 218
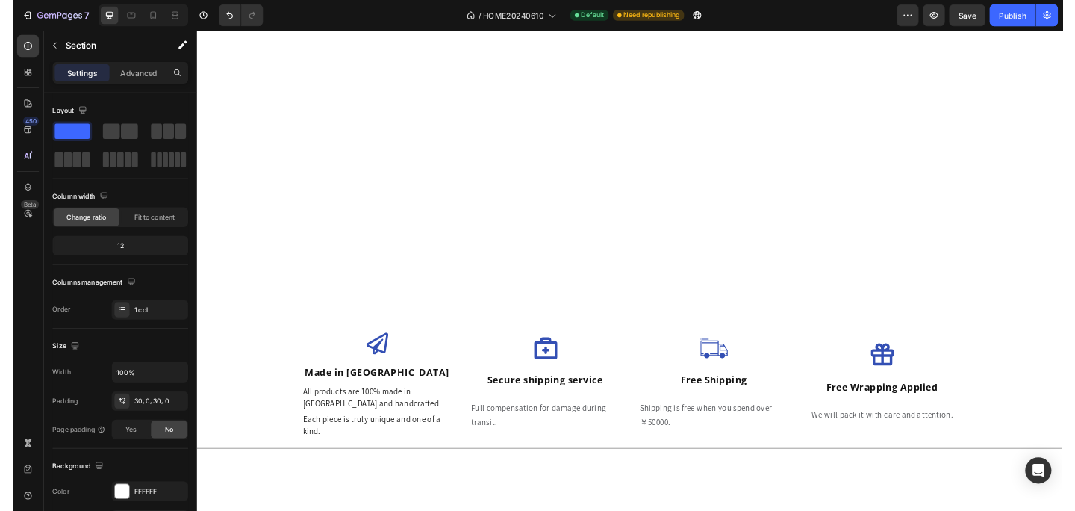
scroll to position [0, 0]
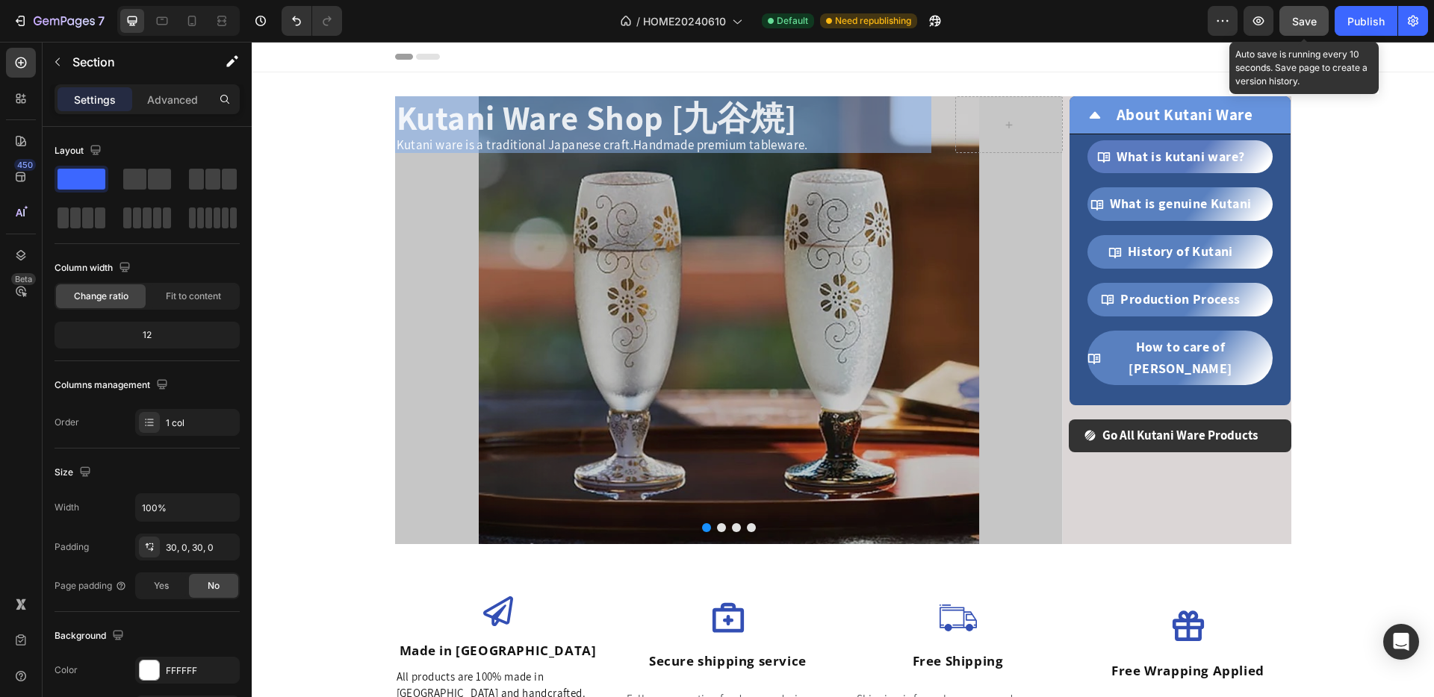
click at [1312, 20] on span "Save" at bounding box center [1304, 21] width 25 height 13
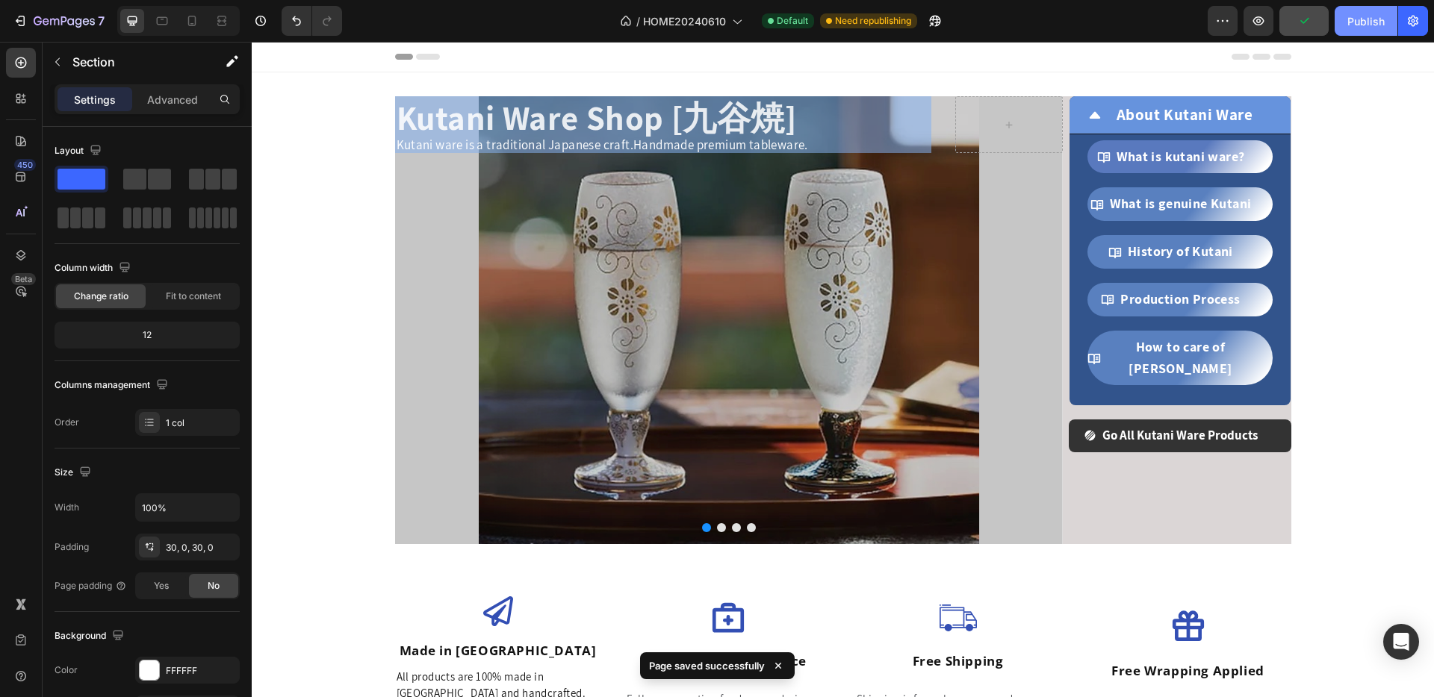
click at [1361, 22] on div "Publish" at bounding box center [1365, 21] width 37 height 16
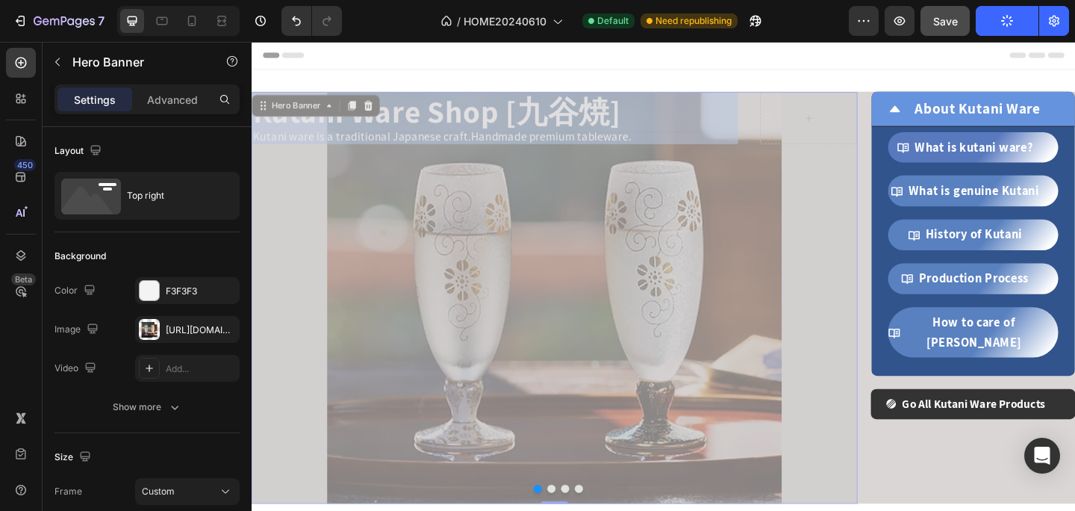
drag, startPoint x: 603, startPoint y: 261, endPoint x: 349, endPoint y: 274, distance: 254.3
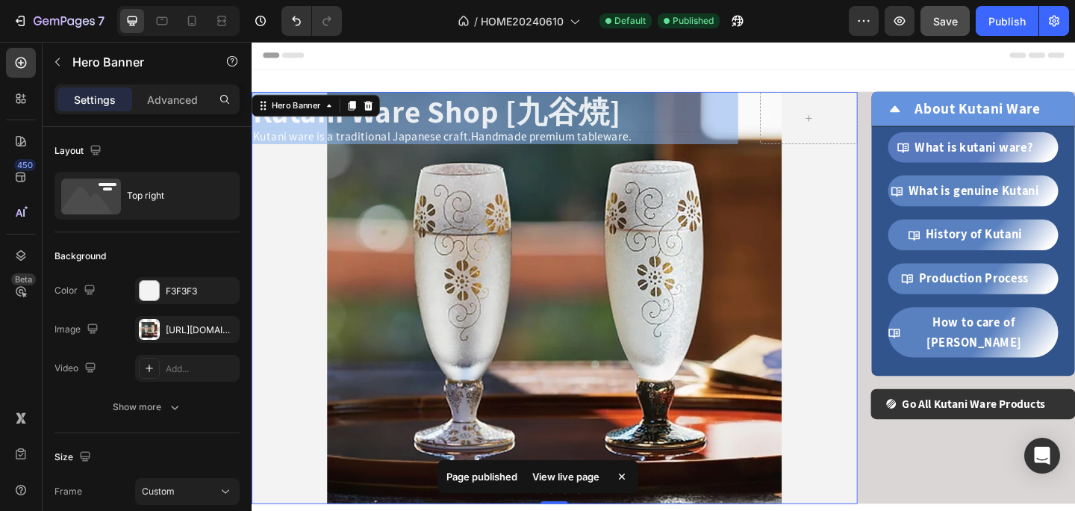
click at [567, 380] on div "Overlay" at bounding box center [581, 320] width 659 height 448
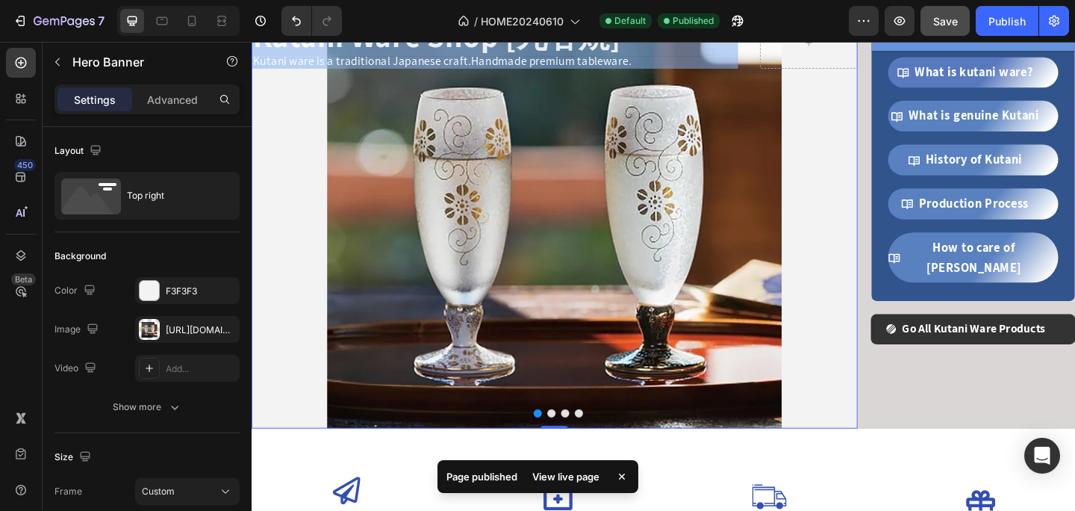
scroll to position [165, 0]
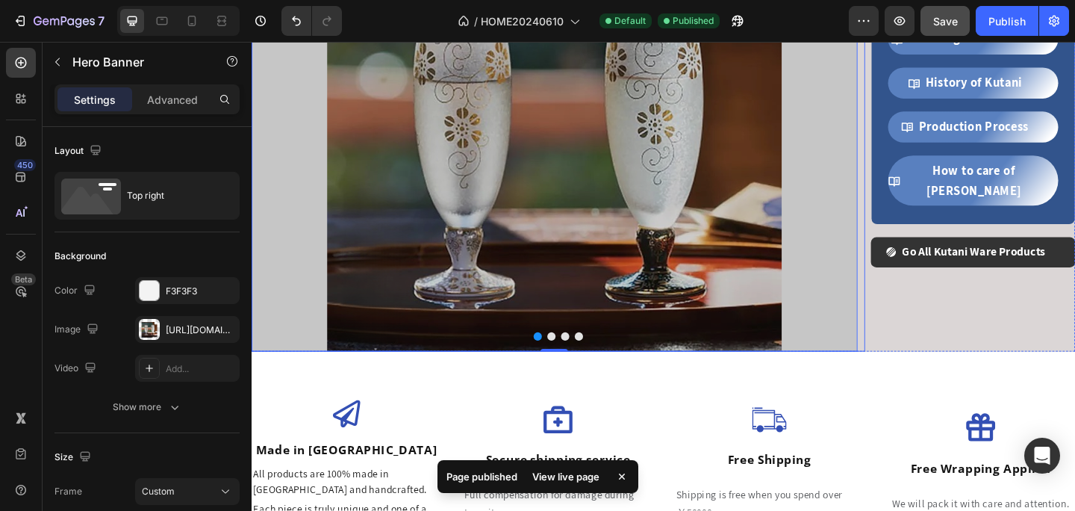
click at [574, 362] on button "Dot" at bounding box center [578, 362] width 9 height 9
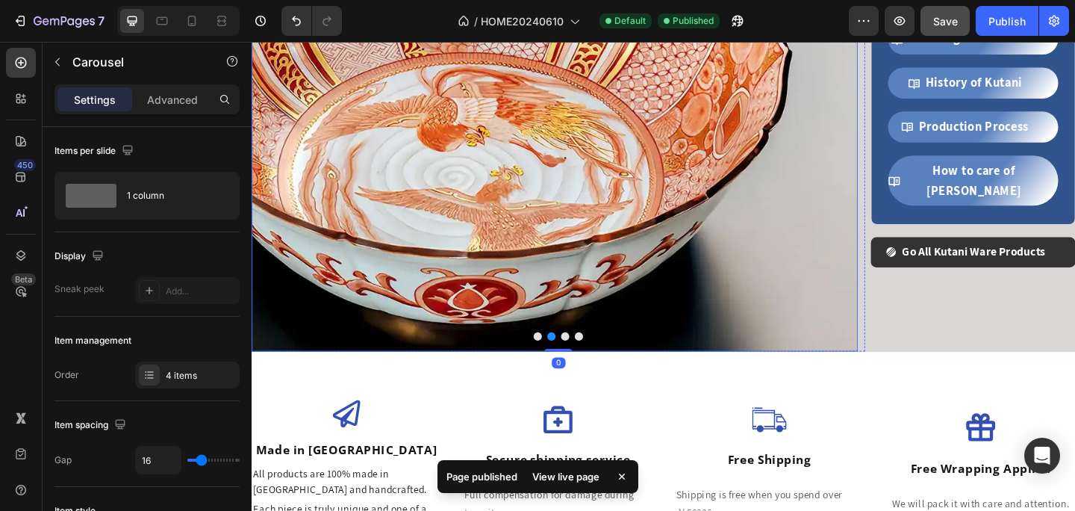
scroll to position [3, 0]
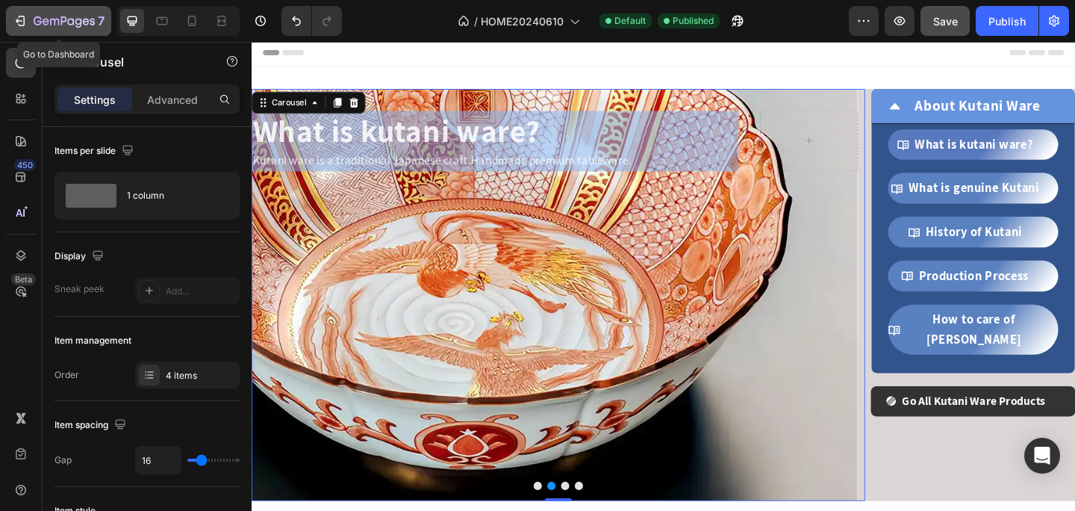
click at [21, 24] on icon "button" at bounding box center [20, 20] width 15 height 15
